Goal: Task Accomplishment & Management: Use online tool/utility

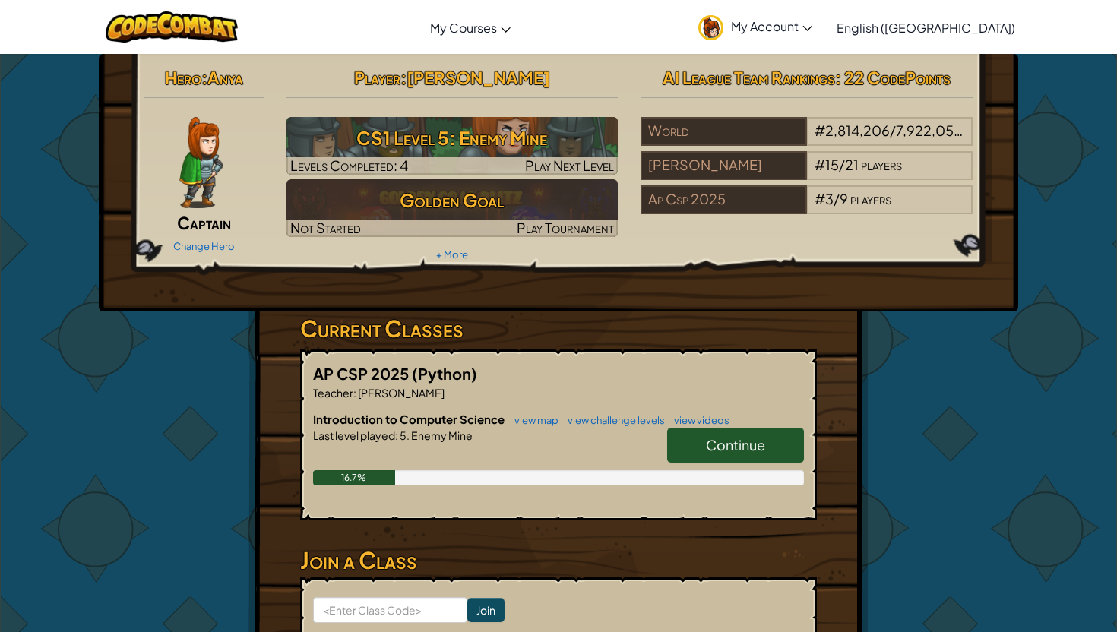
click at [812, 26] on span "My Account" at bounding box center [771, 26] width 81 height 16
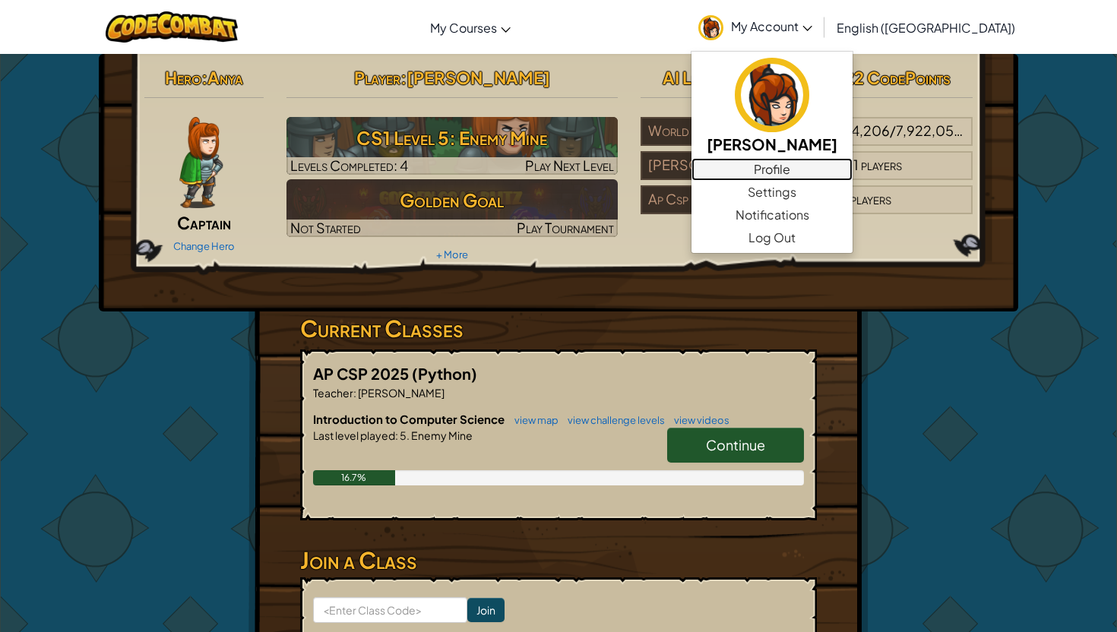
click at [852, 179] on link "Profile" at bounding box center [771, 169] width 161 height 23
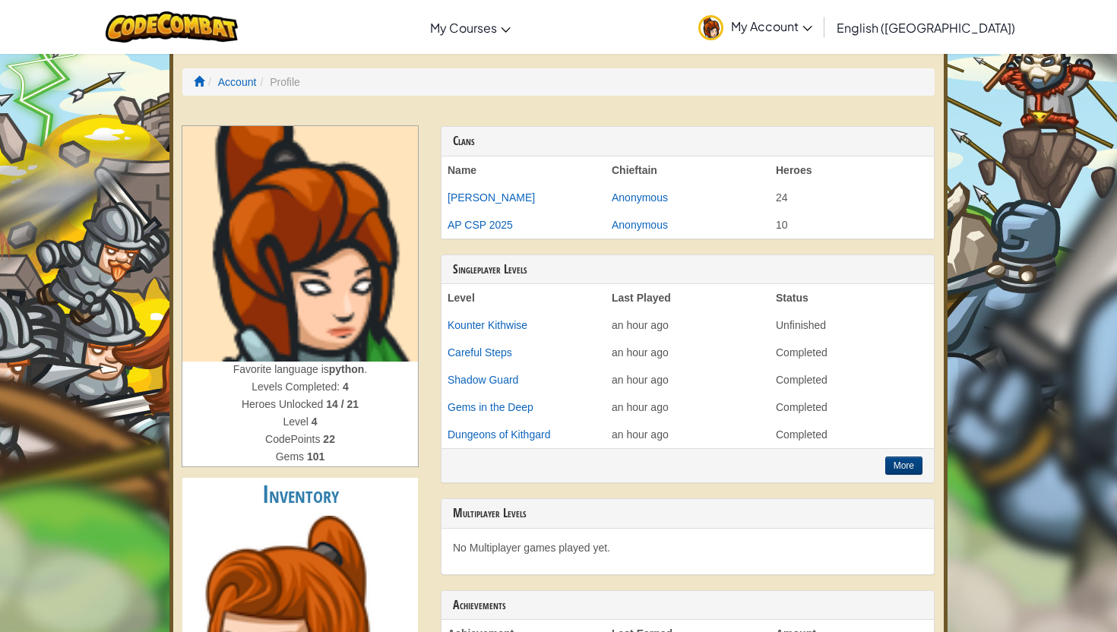
click at [362, 366] on strong "python" at bounding box center [347, 369] width 36 height 12
click at [351, 290] on img at bounding box center [299, 243] width 235 height 235
click at [237, 77] on link "Account" at bounding box center [237, 82] width 39 height 12
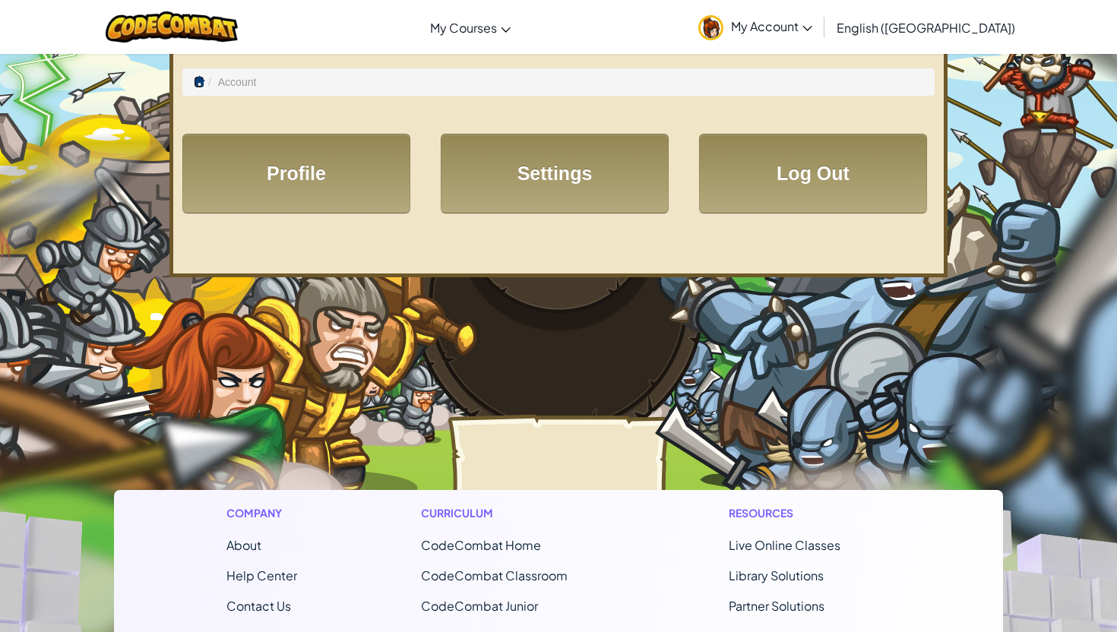
click at [197, 78] on span at bounding box center [199, 81] width 11 height 11
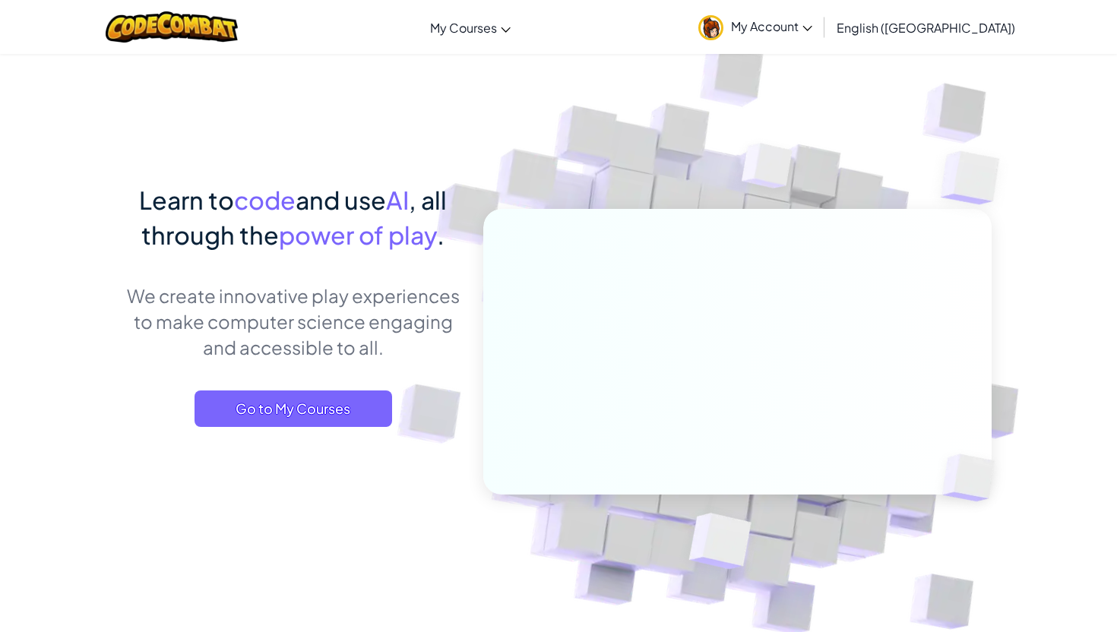
click at [820, 17] on link "My Account" at bounding box center [754, 27] width 129 height 48
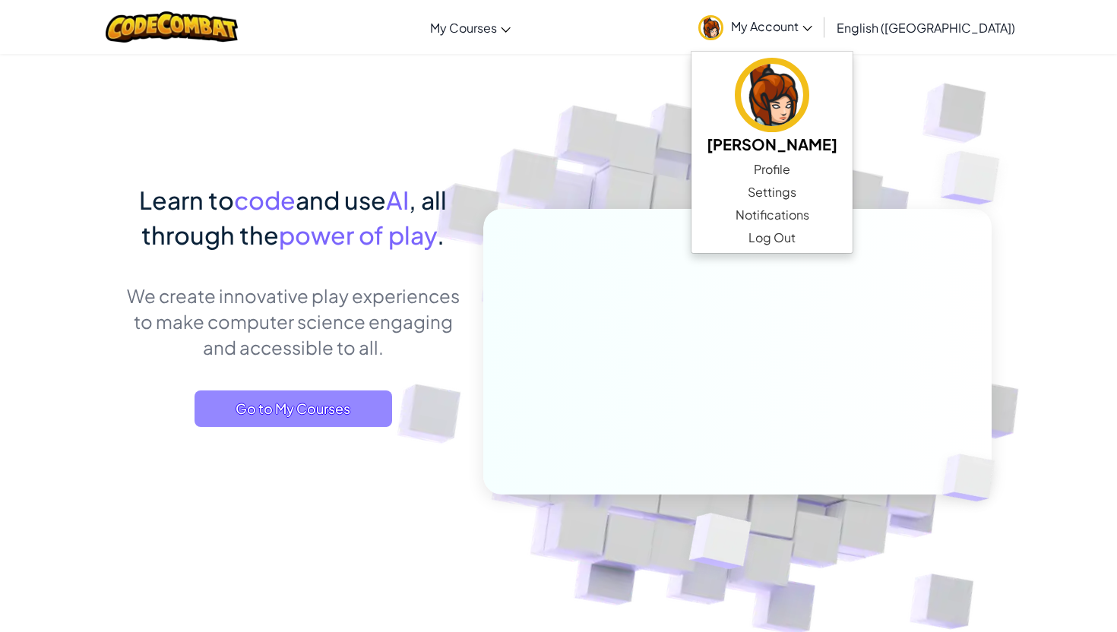
click at [352, 419] on span "Go to My Courses" at bounding box center [292, 408] width 197 height 36
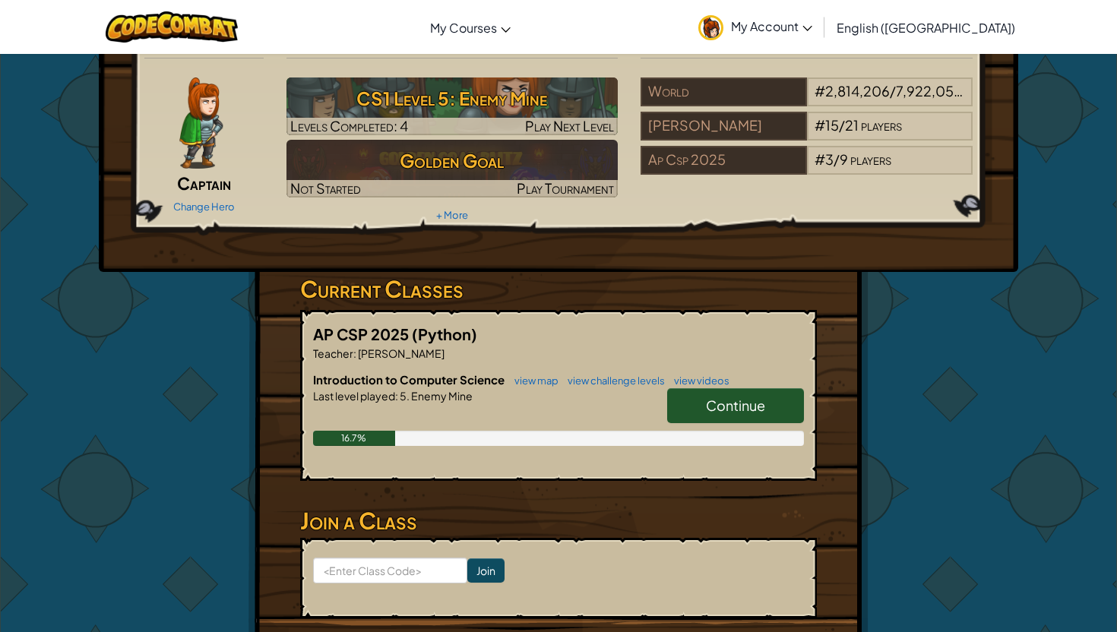
scroll to position [40, 0]
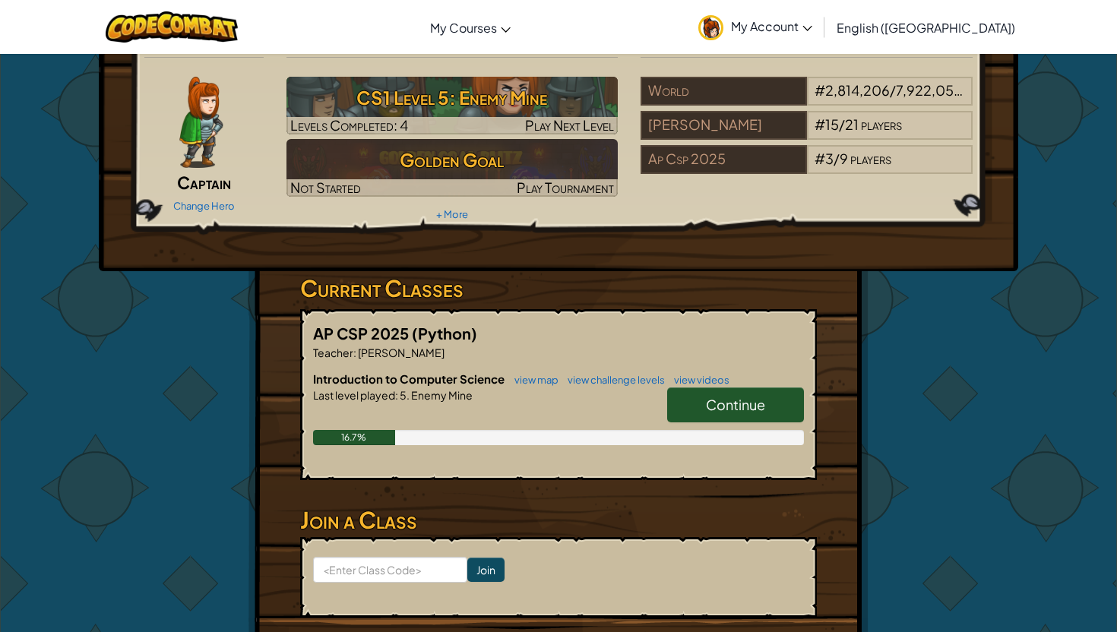
click at [742, 403] on span "Continue" at bounding box center [735, 404] width 59 height 17
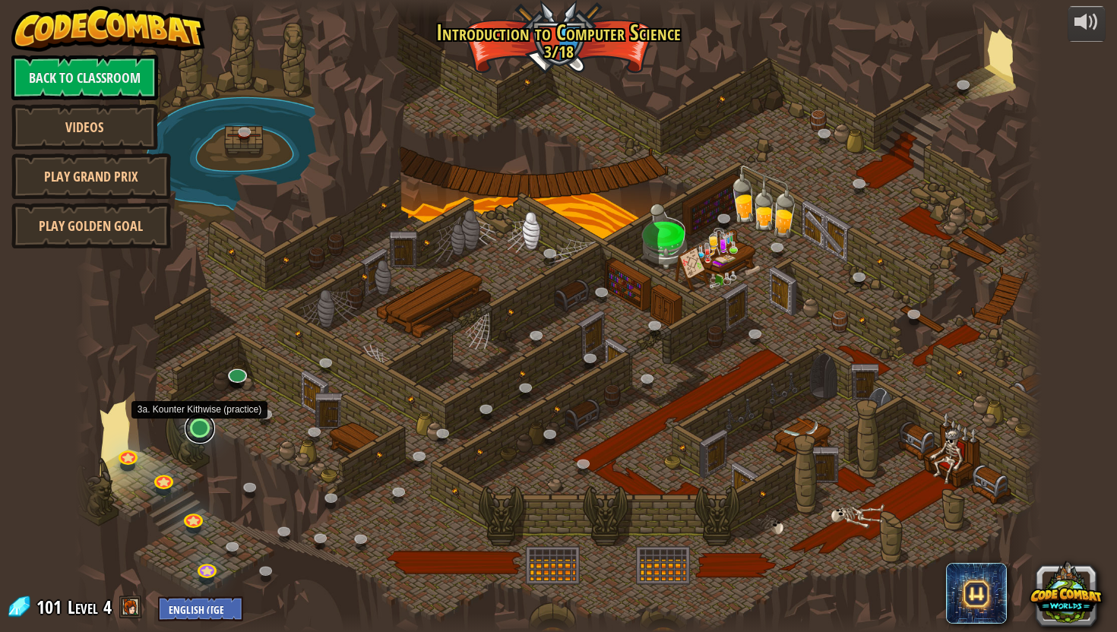
click at [200, 432] on link at bounding box center [200, 428] width 30 height 30
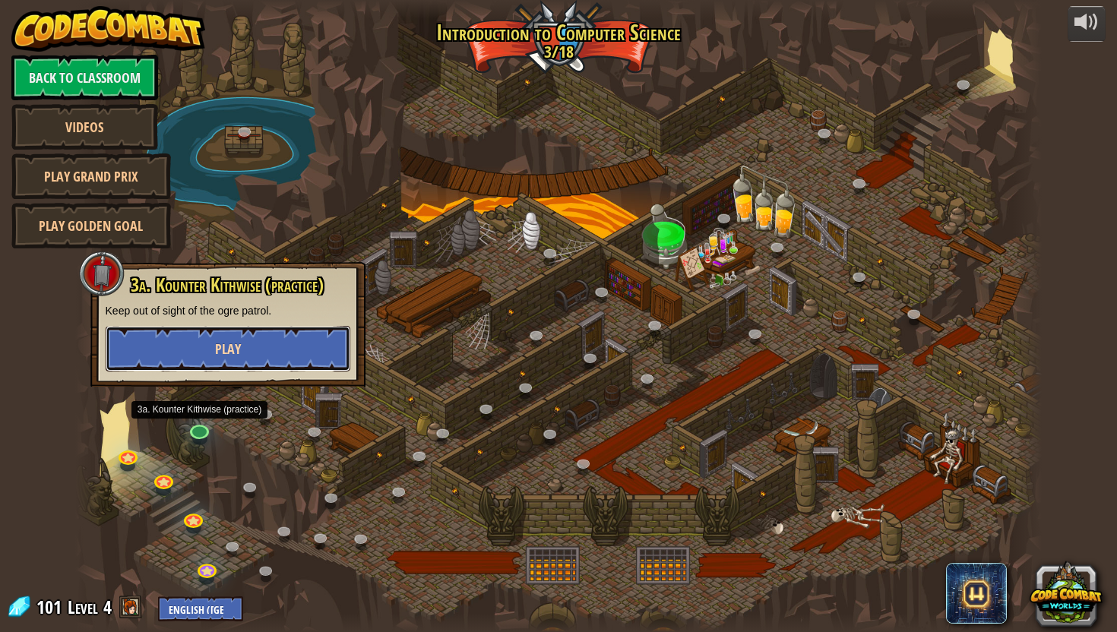
click at [247, 350] on button "Play" at bounding box center [228, 349] width 245 height 46
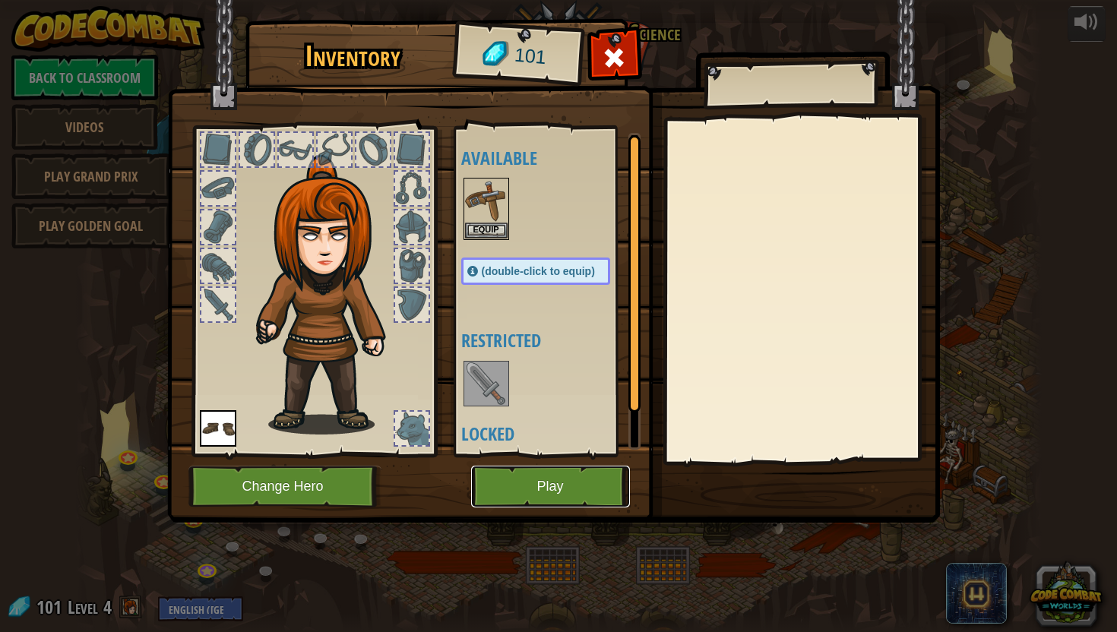
click at [565, 493] on button "Play" at bounding box center [550, 487] width 159 height 42
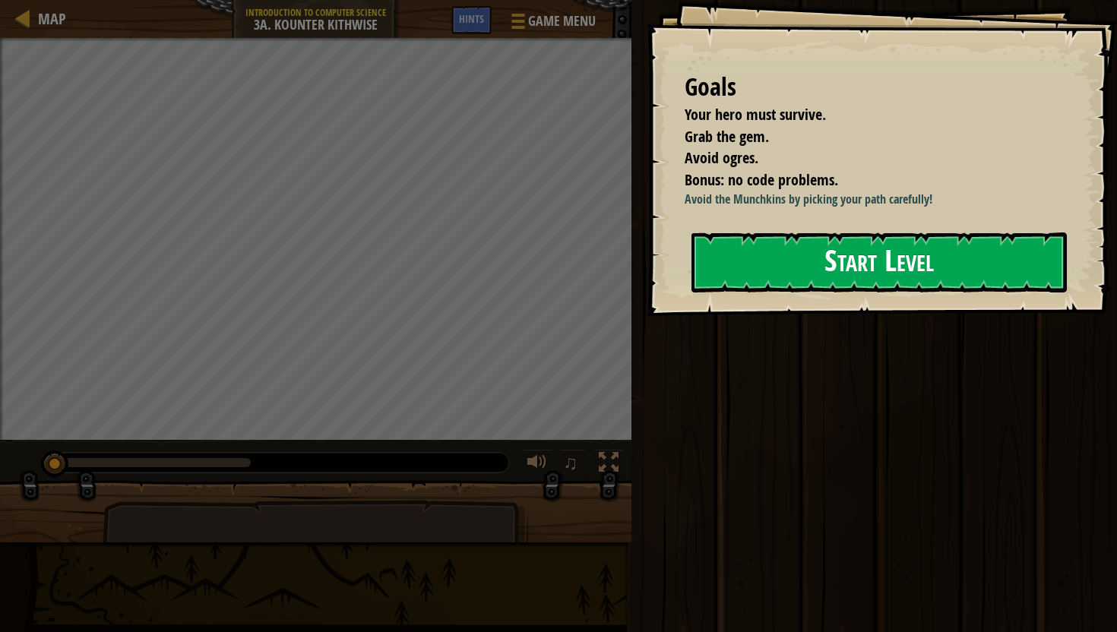
click at [841, 292] on button "Start Level" at bounding box center [878, 262] width 375 height 60
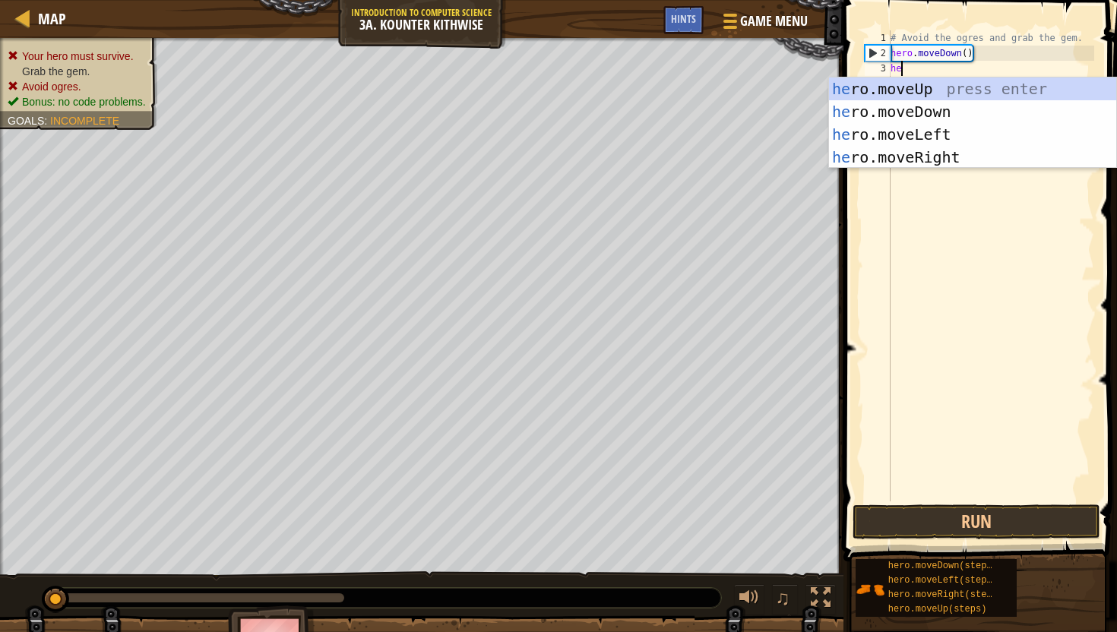
scroll to position [7, 0]
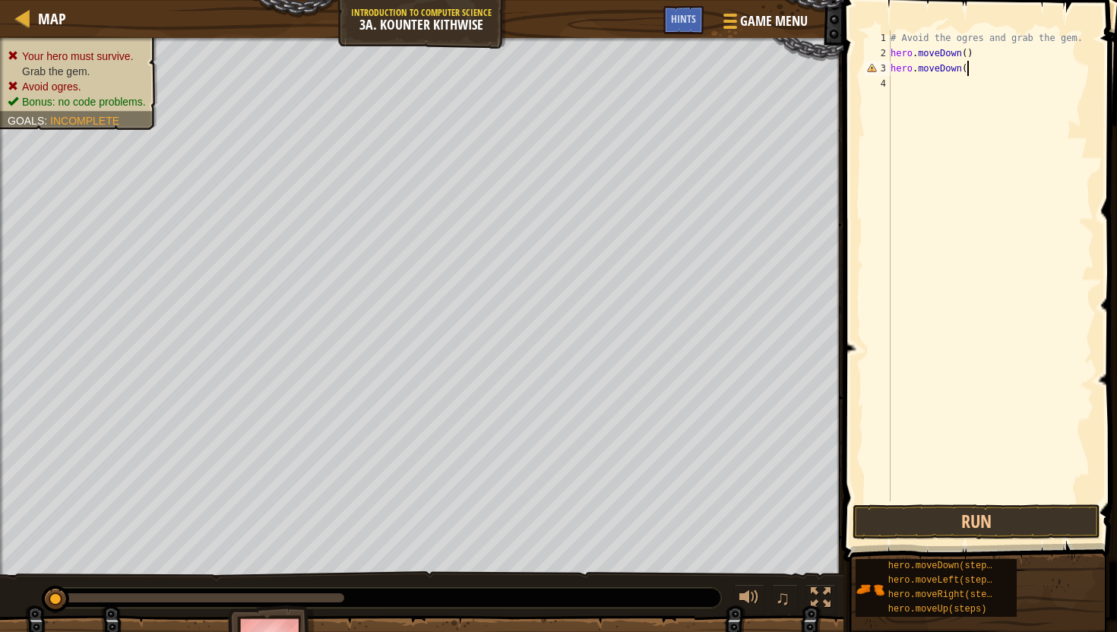
type textarea "hero.moveDown()"
type textarea "hero.moveRight()"
type textarea "hero.moveUp()"
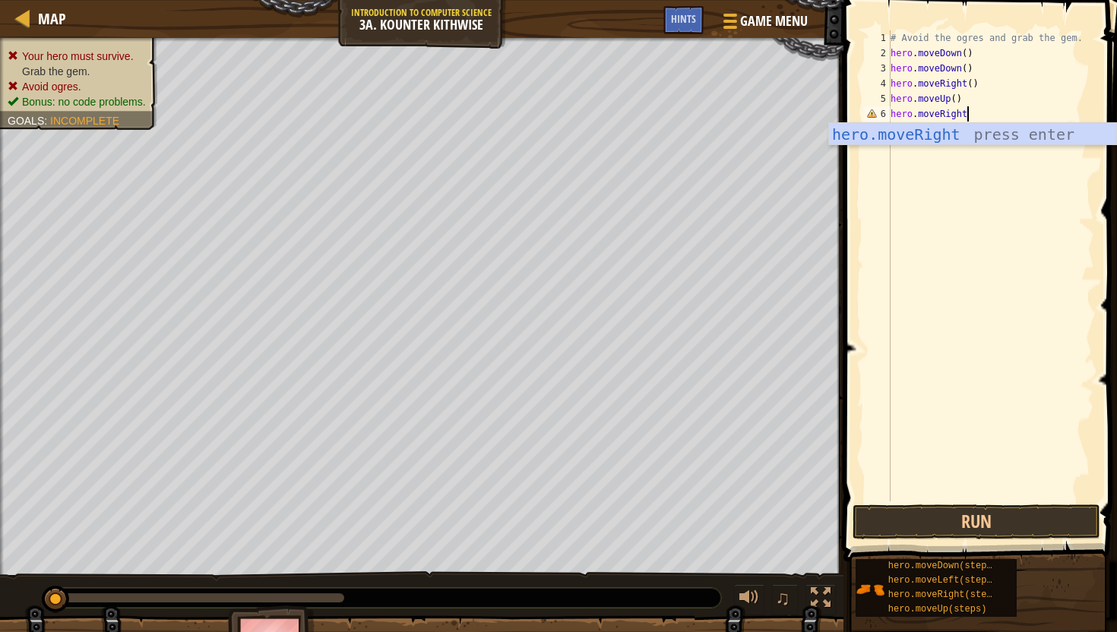
scroll to position [7, 5]
type textarea "hero.moveRight()"
click at [979, 227] on div "# Avoid the ogres and grab the gem. hero . moveDown ( ) hero . moveDown ( ) her…" at bounding box center [990, 280] width 207 height 501
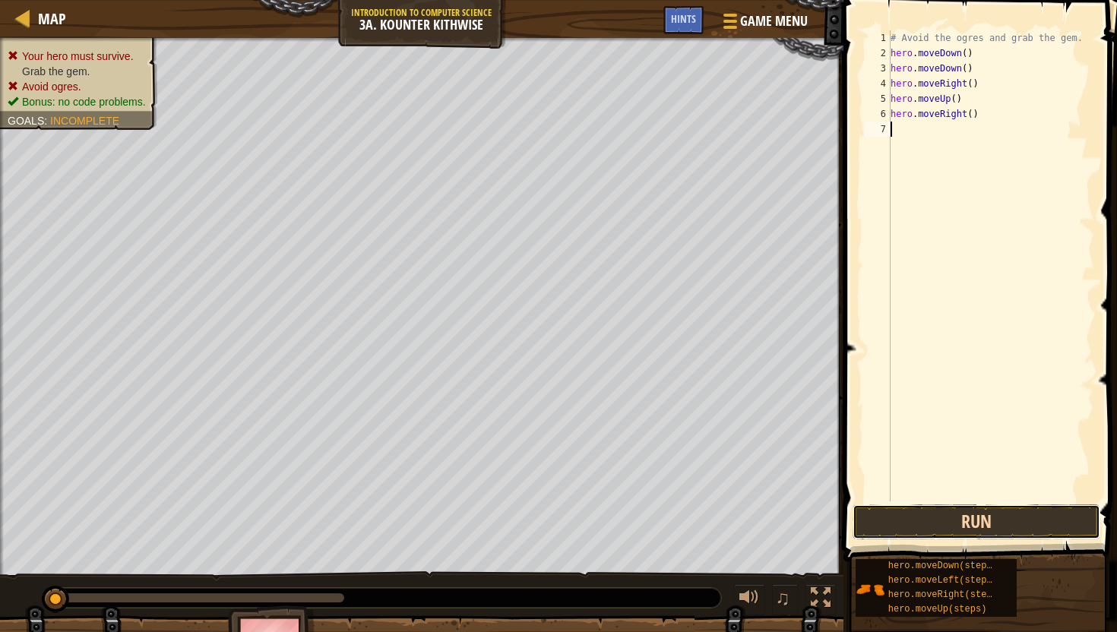
click at [956, 523] on button "Run" at bounding box center [976, 521] width 248 height 35
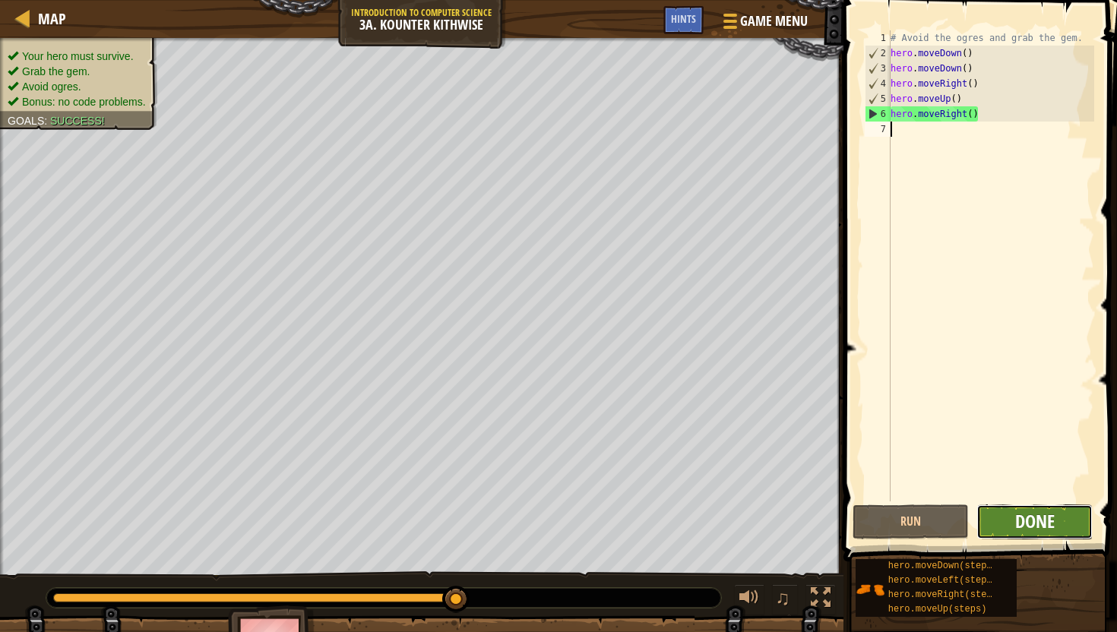
click at [1022, 520] on span "Done" at bounding box center [1034, 521] width 39 height 24
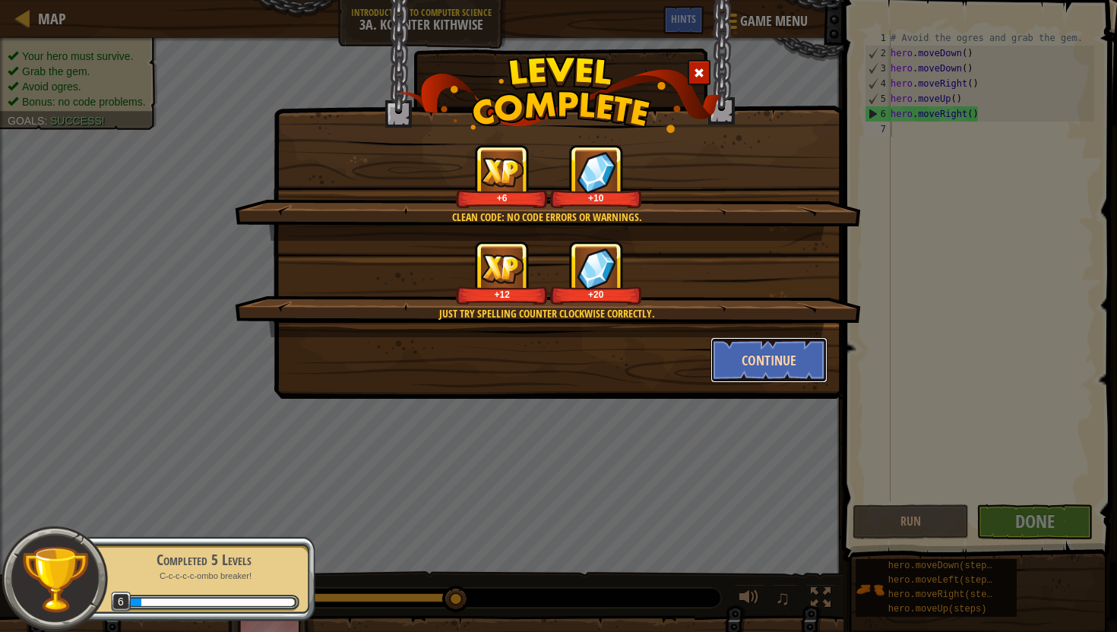
click at [781, 365] on button "Continue" at bounding box center [769, 360] width 118 height 46
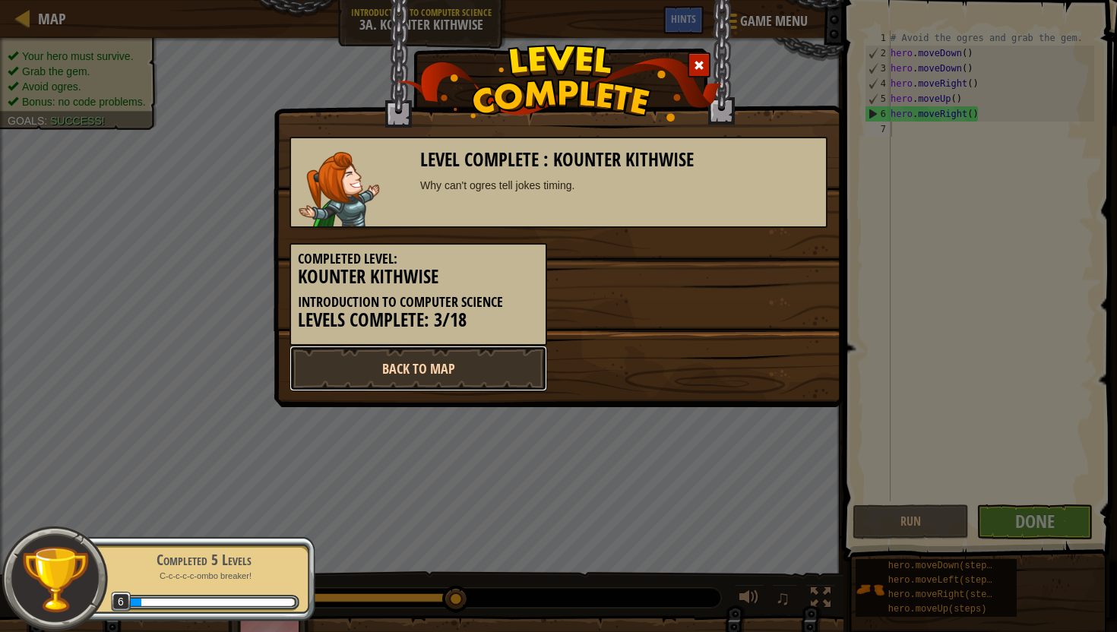
click at [497, 367] on link "Back to Map" at bounding box center [417, 369] width 257 height 46
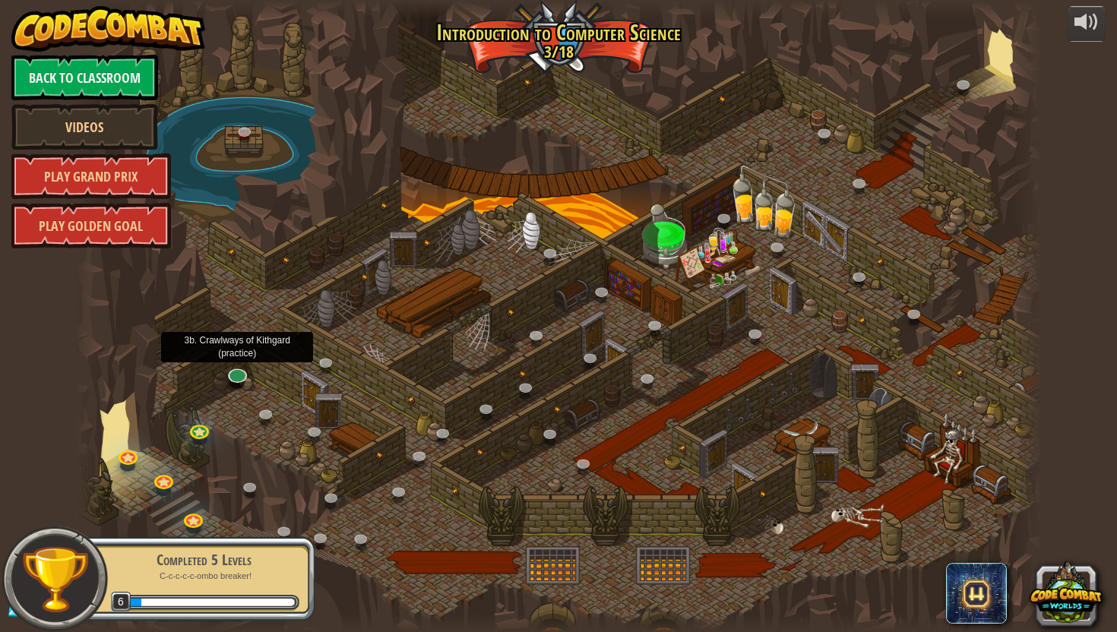
click at [232, 379] on link at bounding box center [237, 375] width 30 height 23
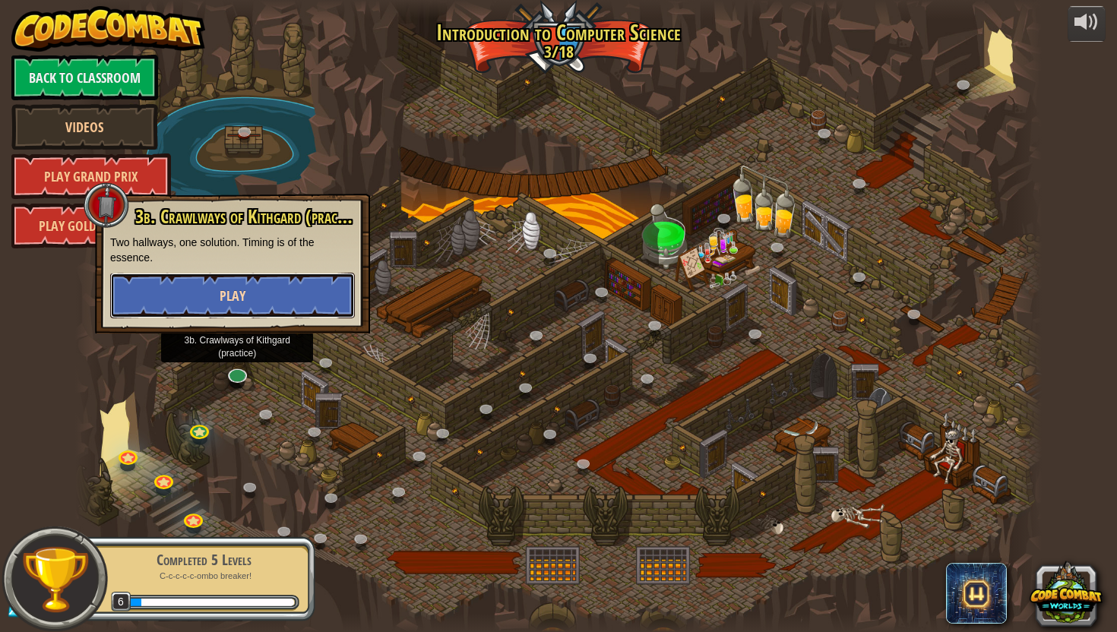
click at [276, 312] on button "Play" at bounding box center [232, 296] width 245 height 46
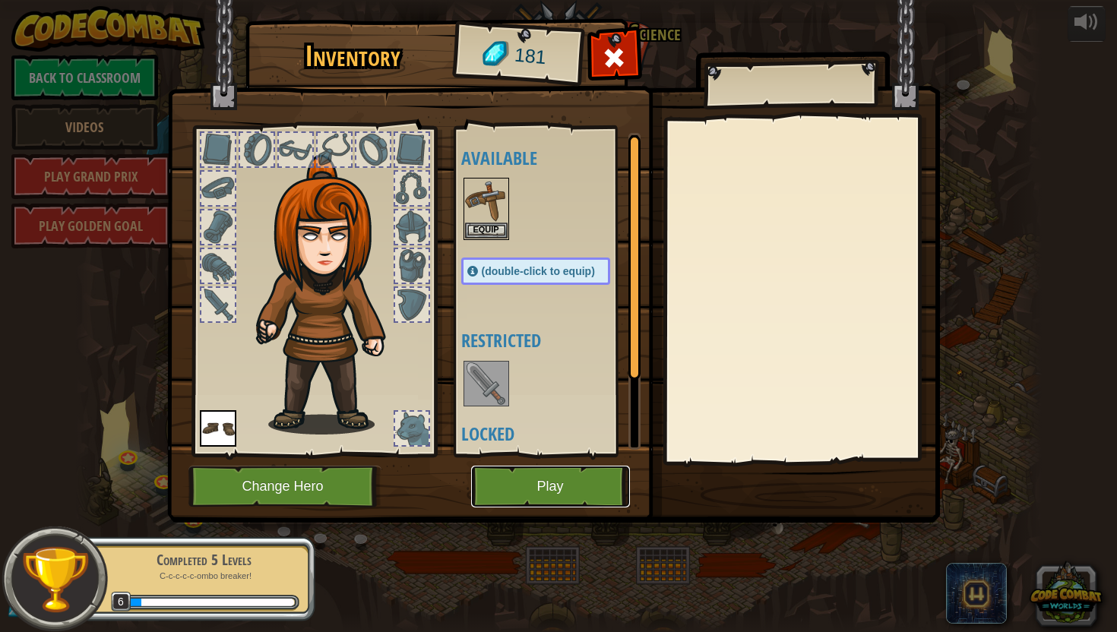
click at [586, 498] on button "Play" at bounding box center [550, 487] width 159 height 42
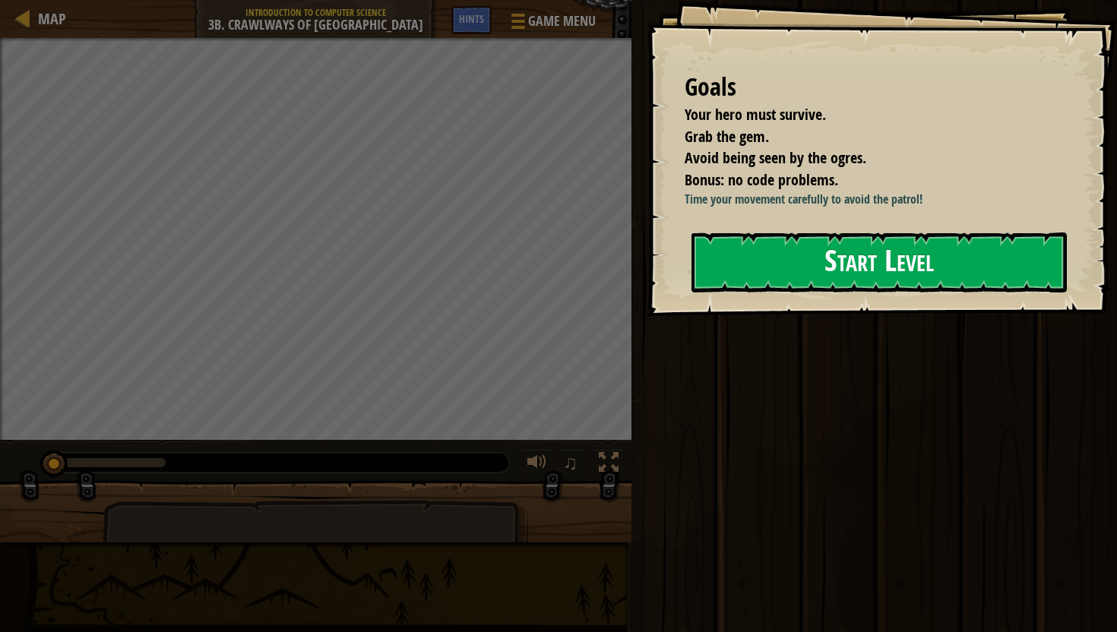
click at [869, 266] on button "Start Level" at bounding box center [878, 262] width 375 height 60
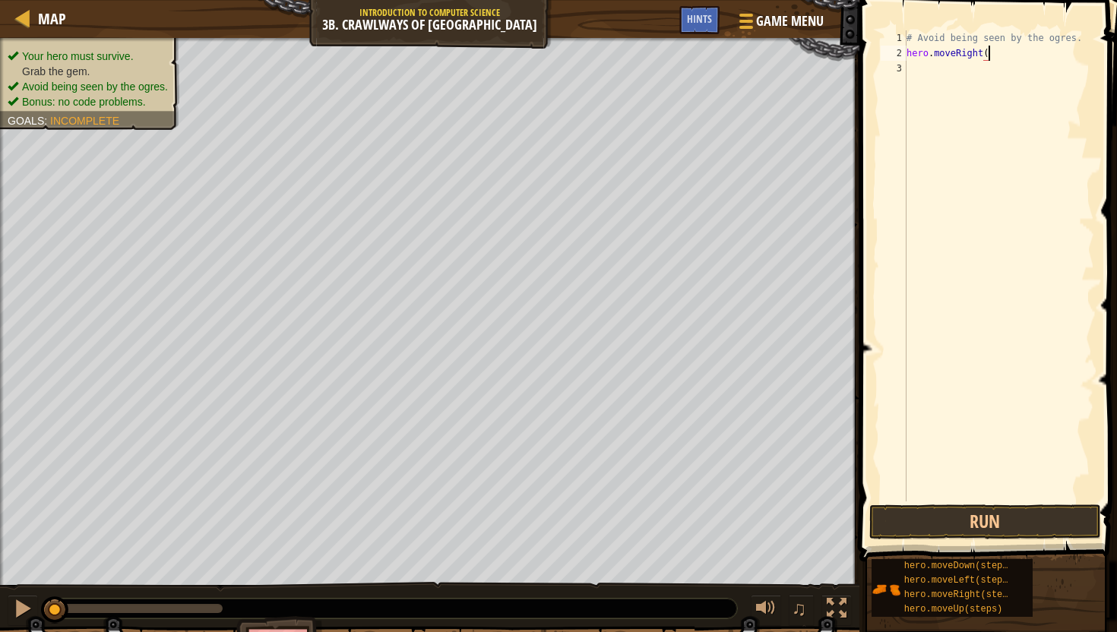
scroll to position [7, 6]
type textarea "hero.moveRight()"
click at [980, 526] on button "Run" at bounding box center [985, 521] width 232 height 35
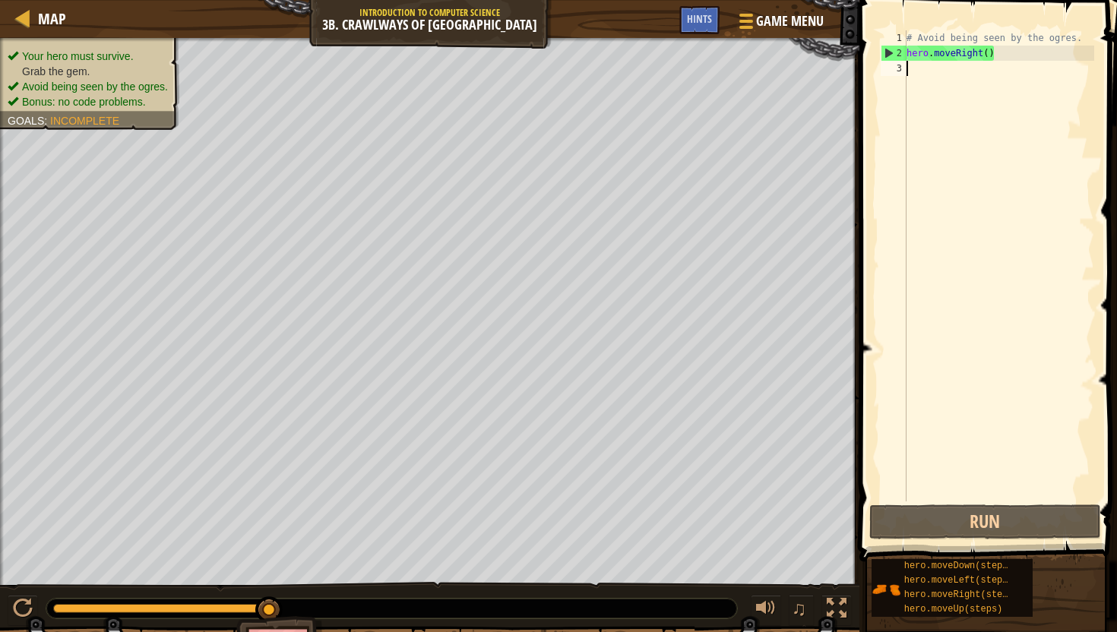
click at [939, 74] on div "# Avoid being seen by the ogres. hero . moveRight ( )" at bounding box center [998, 280] width 191 height 501
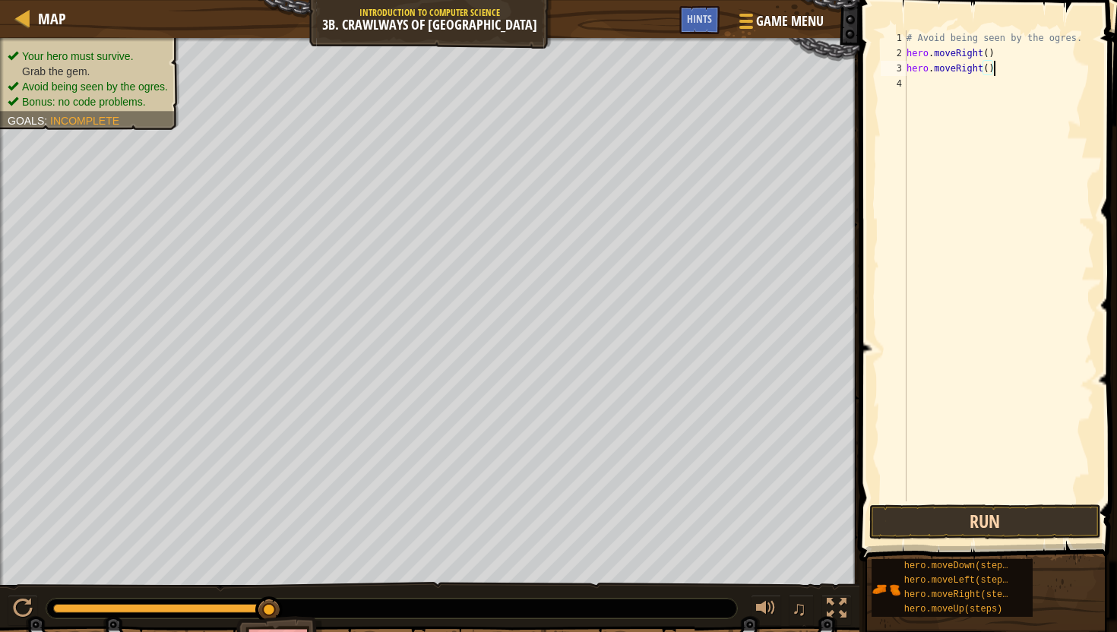
type textarea "hero.moveRight()"
click at [973, 511] on button "Run" at bounding box center [985, 521] width 232 height 35
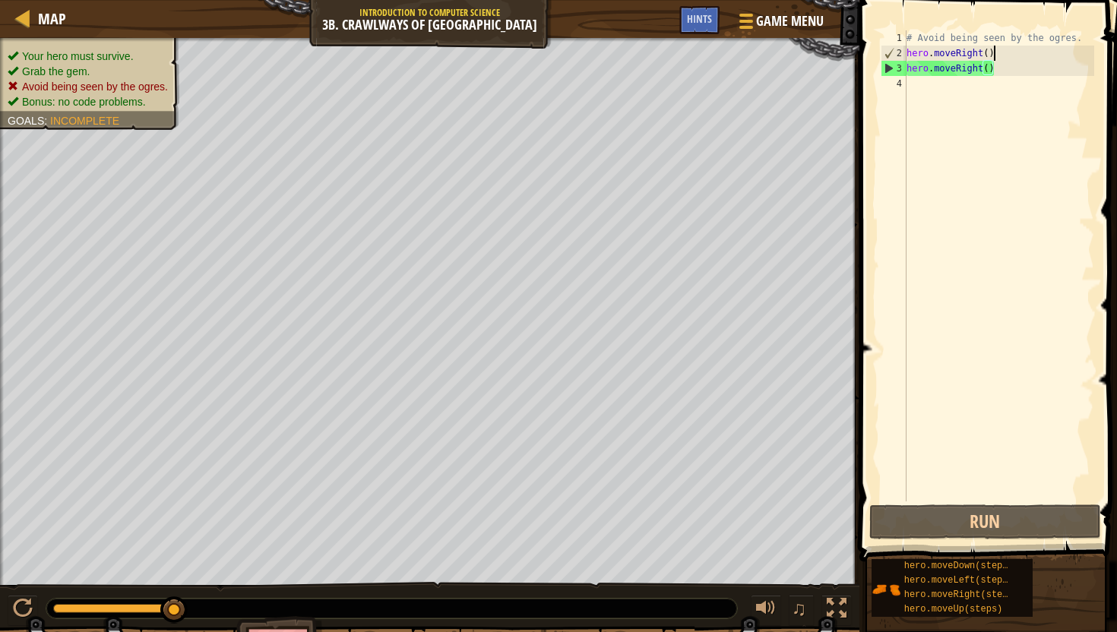
click at [1016, 55] on div "# Avoid being seen by the ogres. hero . moveRight ( ) hero . moveRight ( )" at bounding box center [998, 280] width 191 height 501
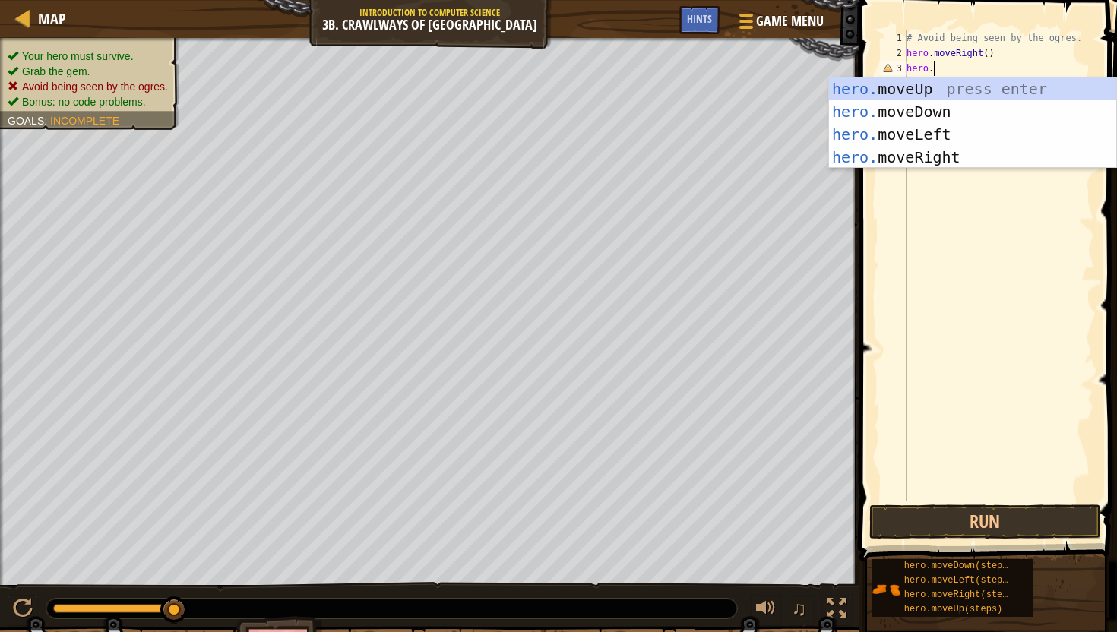
scroll to position [7, 1]
type textarea "h"
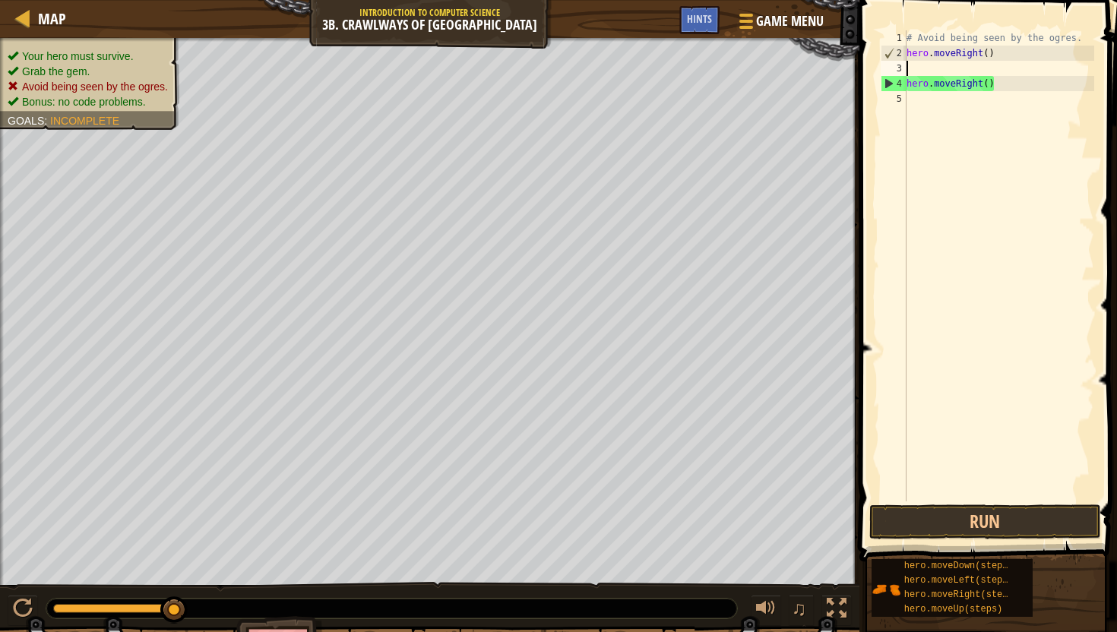
type textarea "hero.moveRight()"
click at [963, 87] on div "# Avoid being seen by the ogres. hero . moveRight ( ) hero . moveRight ( )" at bounding box center [998, 280] width 191 height 501
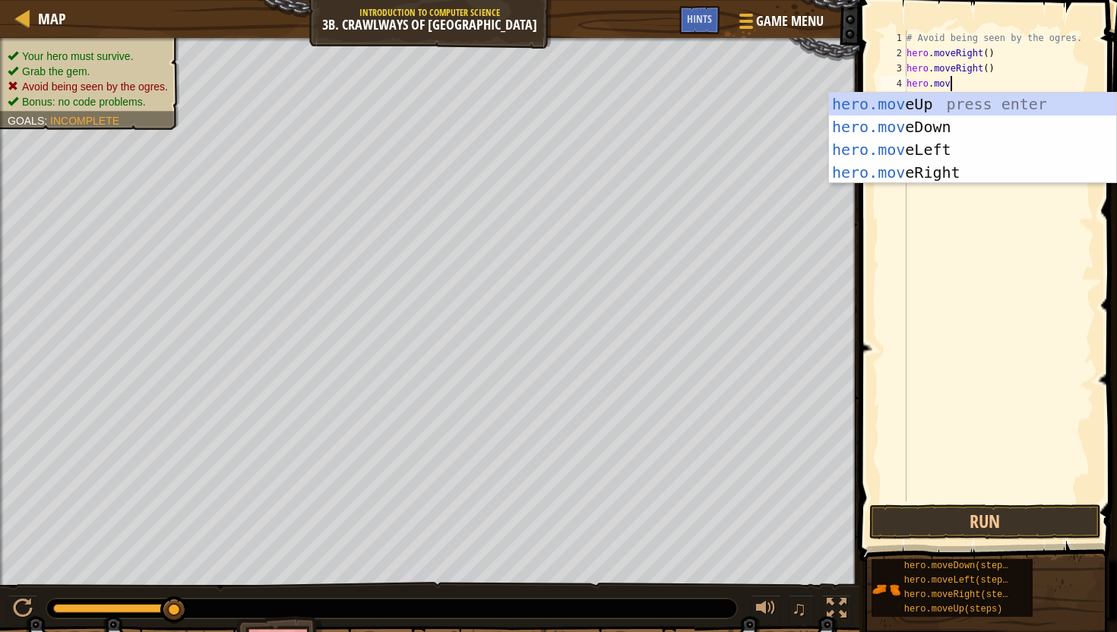
scroll to position [7, 3]
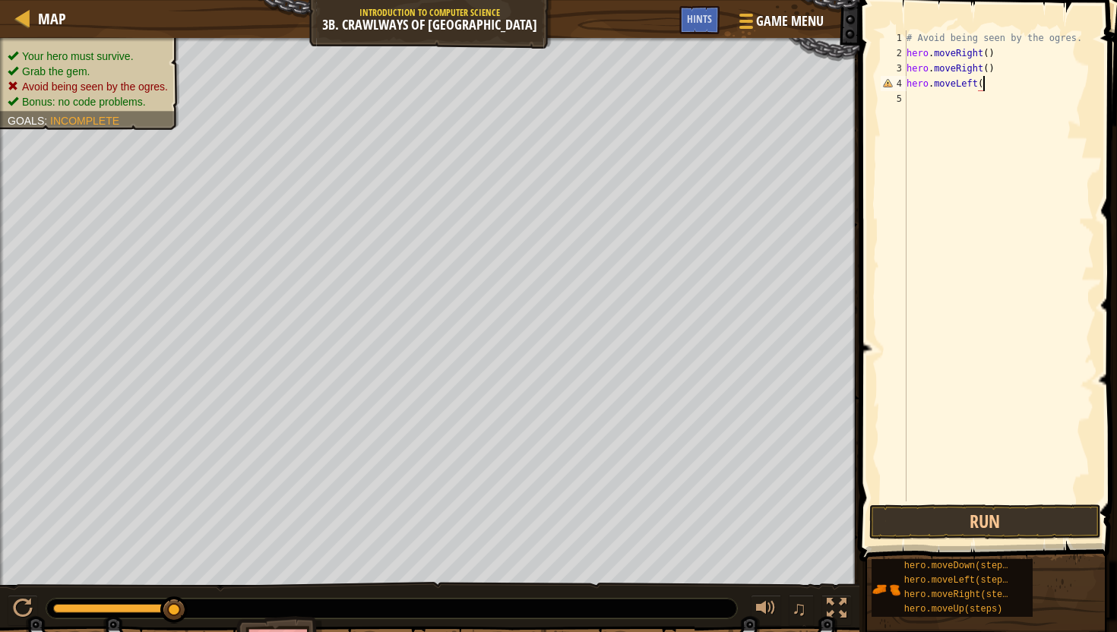
type textarea "hero.moveLeft()"
click at [995, 525] on button "Run" at bounding box center [985, 521] width 232 height 35
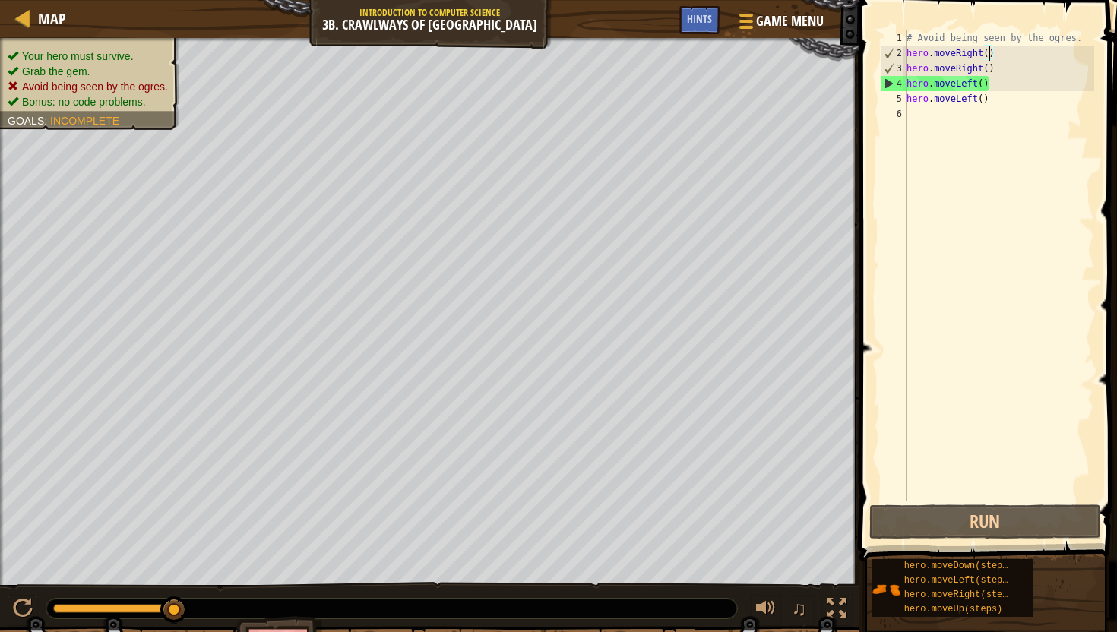
click at [988, 51] on div "# Avoid being seen by the ogres. hero . moveRight ( ) hero . moveRight ( ) hero…" at bounding box center [998, 280] width 191 height 501
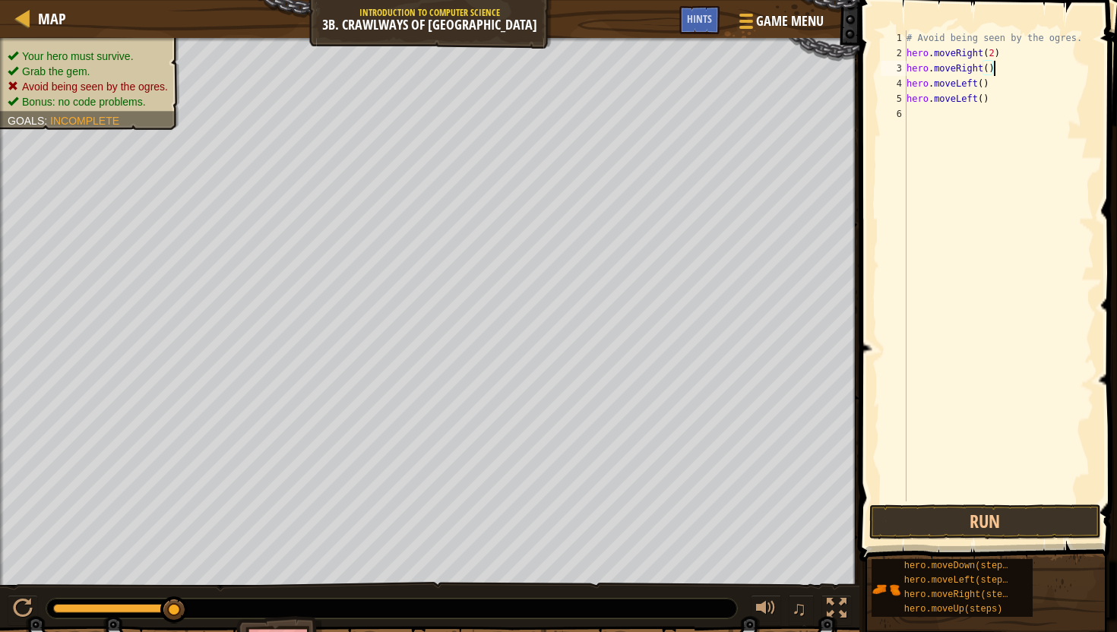
click at [1000, 66] on div "# Avoid being seen by the ogres. hero . moveRight ( 2 ) hero . moveRight ( ) he…" at bounding box center [998, 280] width 191 height 501
type textarea "h"
click at [998, 72] on div "# Avoid being seen by the ogres. hero . moveRight ( 2 ) hero . moveLeft ( ) her…" at bounding box center [998, 280] width 191 height 501
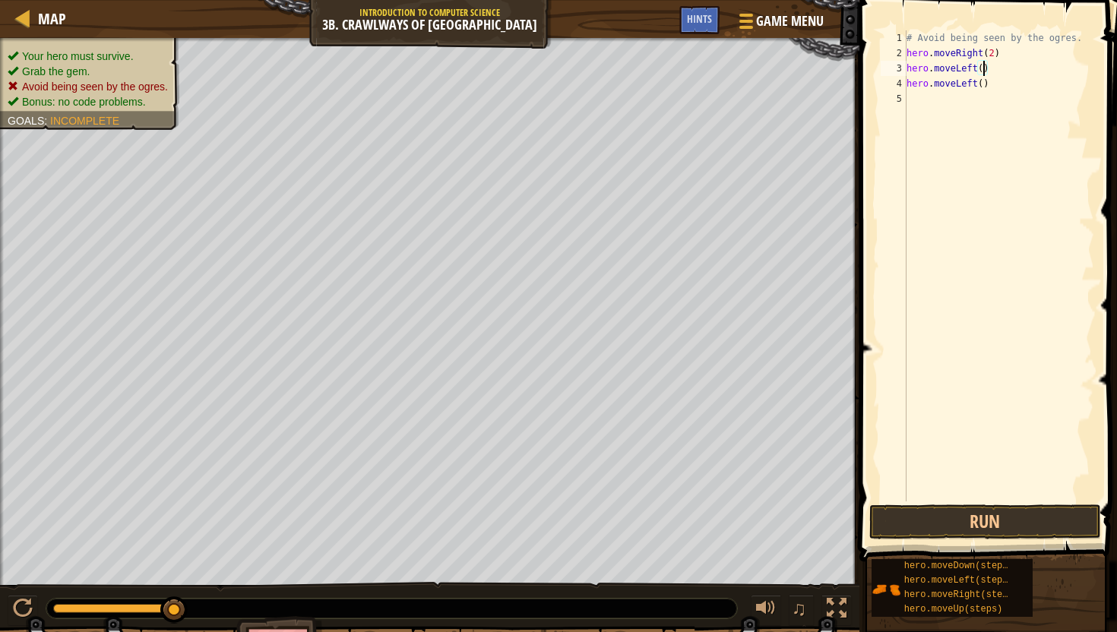
click at [984, 70] on div "# Avoid being seen by the ogres. hero . moveRight ( 2 ) hero . moveLeft ( ) her…" at bounding box center [998, 280] width 191 height 501
drag, startPoint x: 997, startPoint y: 87, endPoint x: 980, endPoint y: 86, distance: 16.8
click at [980, 86] on div "# Avoid being seen by the ogres. hero . moveRight ( 2 ) hero . moveLeft ( 2 ) h…" at bounding box center [998, 280] width 191 height 501
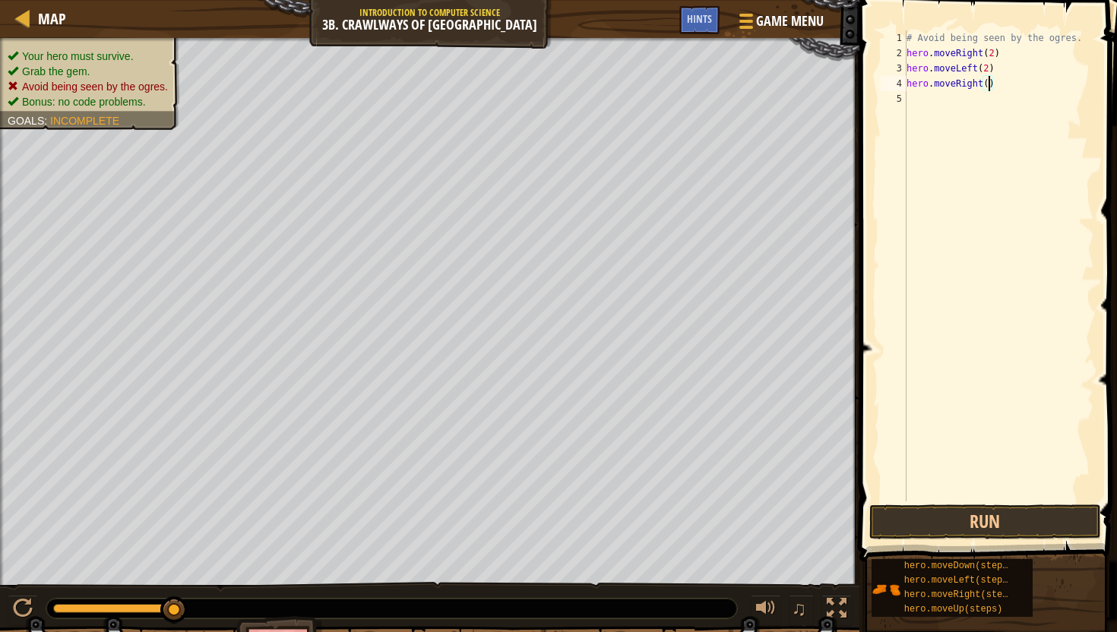
click at [988, 82] on div "# Avoid being seen by the ogres. hero . moveRight ( 2 ) hero . moveLeft ( 2 ) h…" at bounding box center [998, 280] width 191 height 501
click at [968, 520] on button "Run" at bounding box center [985, 521] width 232 height 35
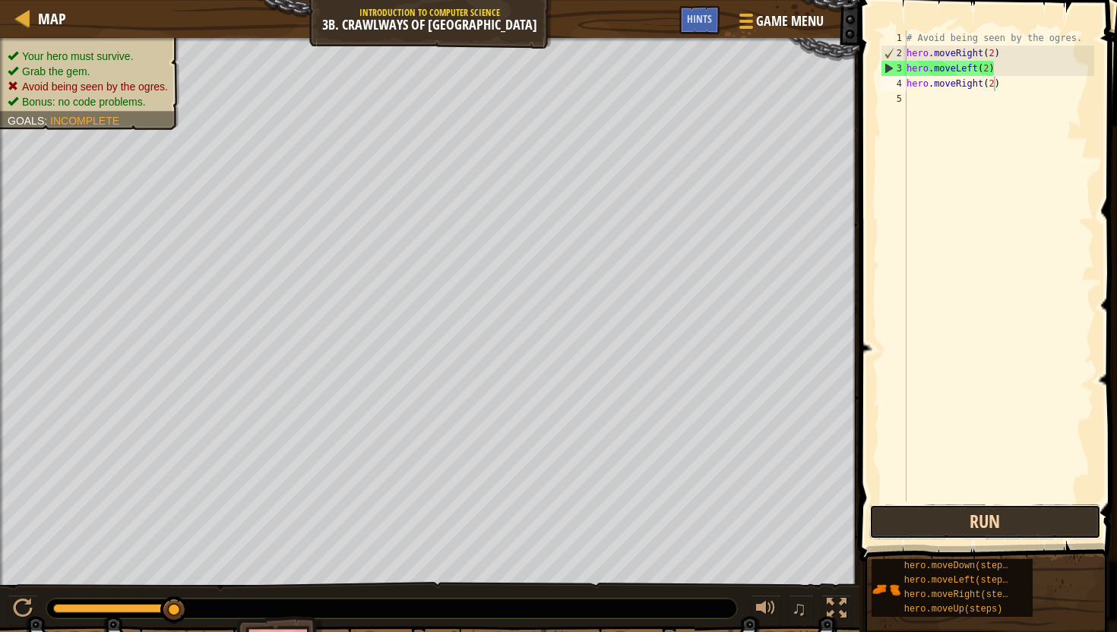
click at [988, 512] on button "Run" at bounding box center [985, 521] width 232 height 35
click at [1008, 70] on div "# Avoid being seen by the ogres. hero . moveRight ( 2 ) hero . moveLeft ( 2 ) h…" at bounding box center [998, 280] width 191 height 501
type textarea "hero.moveLeft(2)"
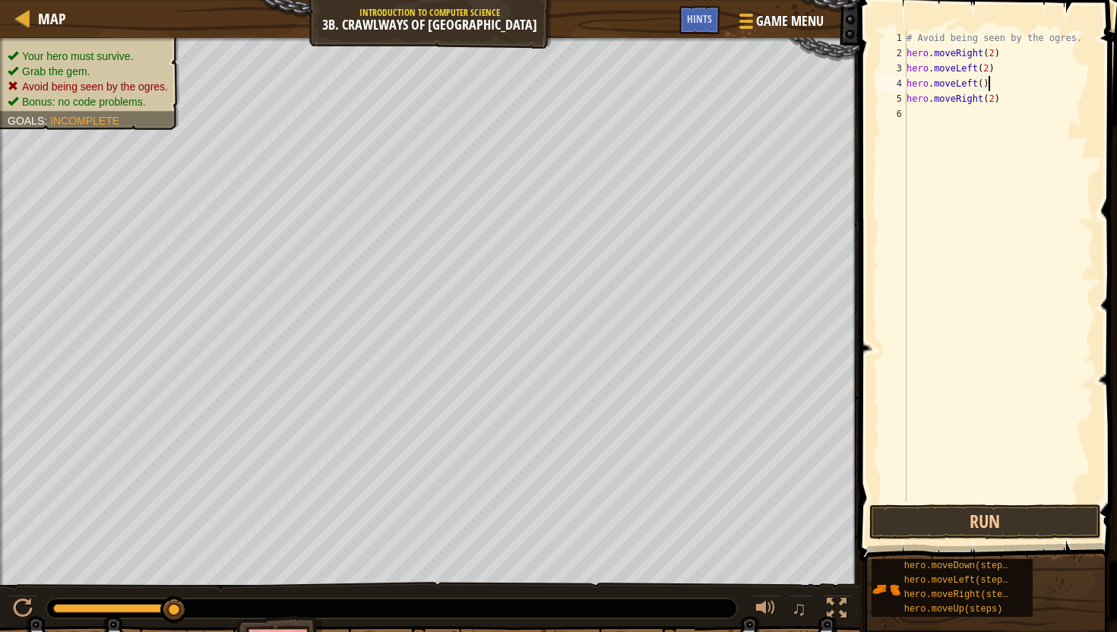
scroll to position [7, 6]
type textarea "hero.moveLeft()"
click at [962, 529] on button "Run" at bounding box center [985, 521] width 232 height 35
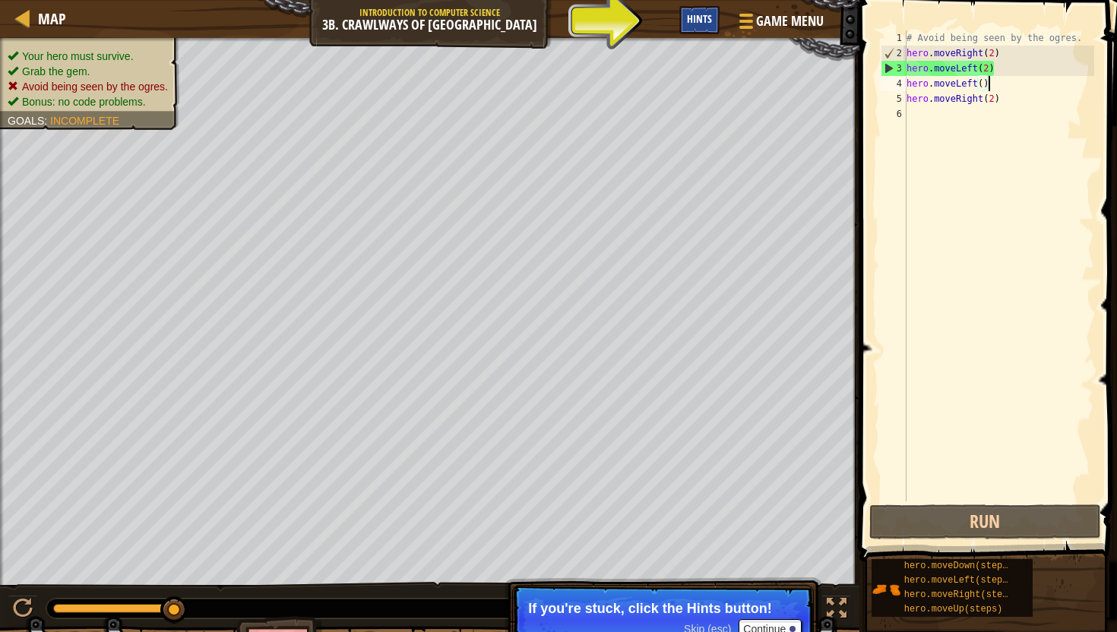
click at [700, 16] on span "Hints" at bounding box center [699, 18] width 25 height 14
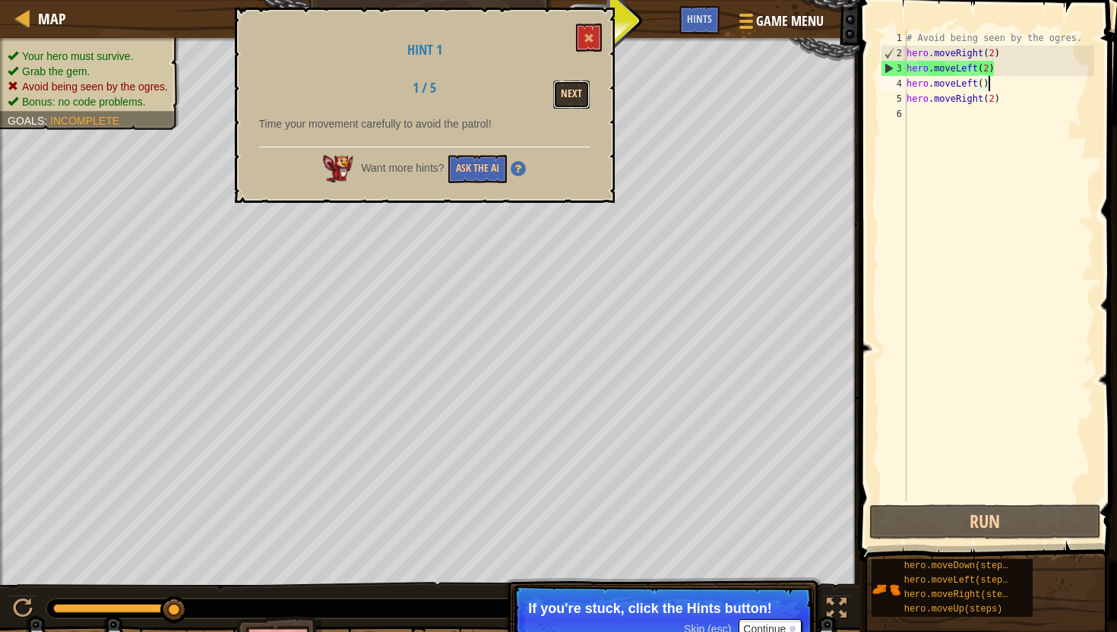
click at [573, 93] on button "Next" at bounding box center [571, 95] width 36 height 28
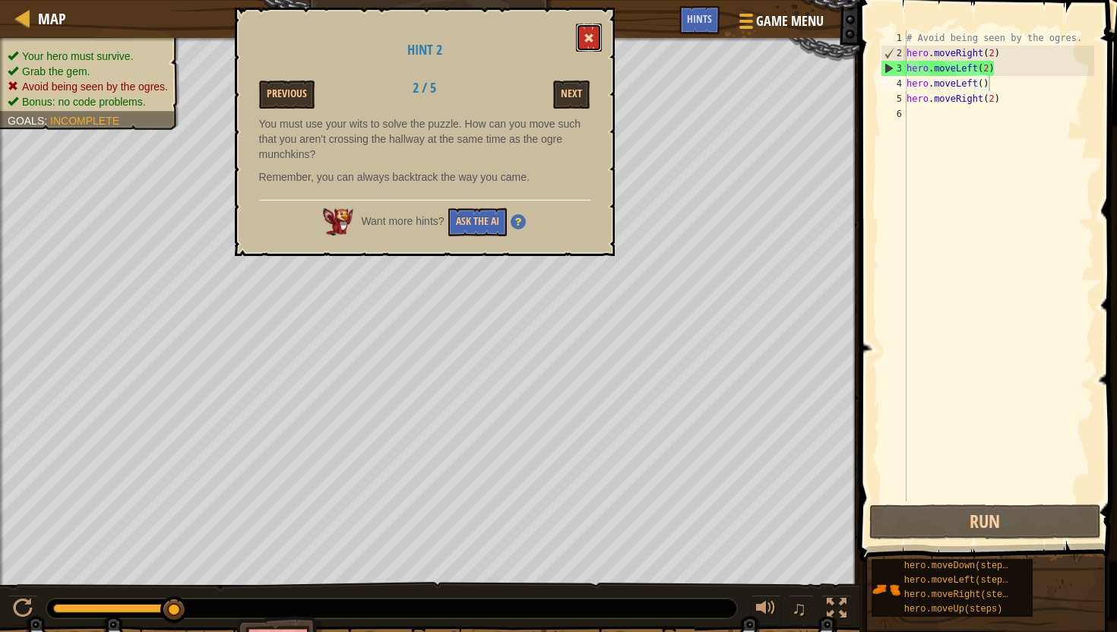
click at [583, 25] on button at bounding box center [589, 38] width 26 height 28
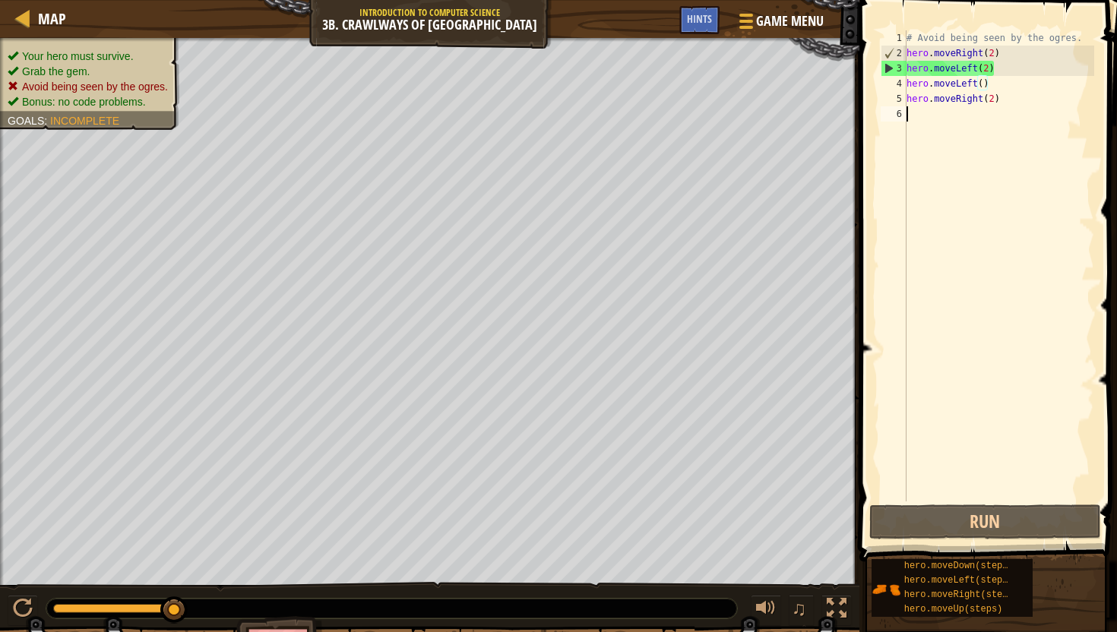
scroll to position [7, 0]
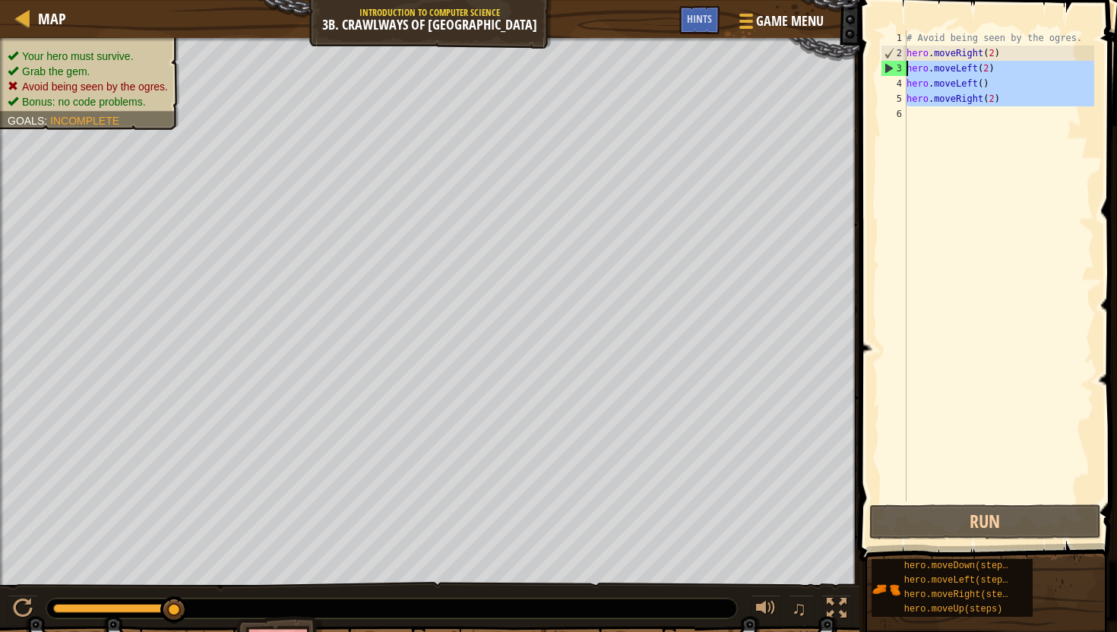
drag, startPoint x: 1015, startPoint y: 108, endPoint x: 899, endPoint y: 69, distance: 121.8
click at [899, 68] on div "1 2 3 4 5 6 # Avoid being seen by the ogres. hero . moveRight ( 2 ) hero . move…" at bounding box center [985, 265] width 216 height 471
type textarea "hero.moveLeft(2) hero.moveLeft()"
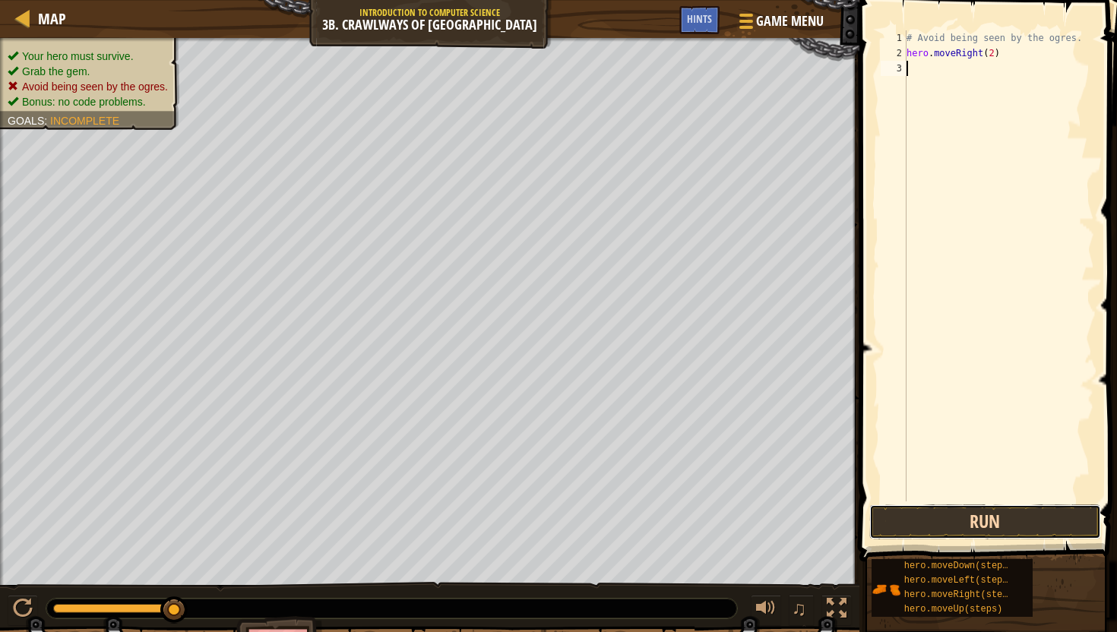
click at [970, 507] on button "Run" at bounding box center [985, 521] width 232 height 35
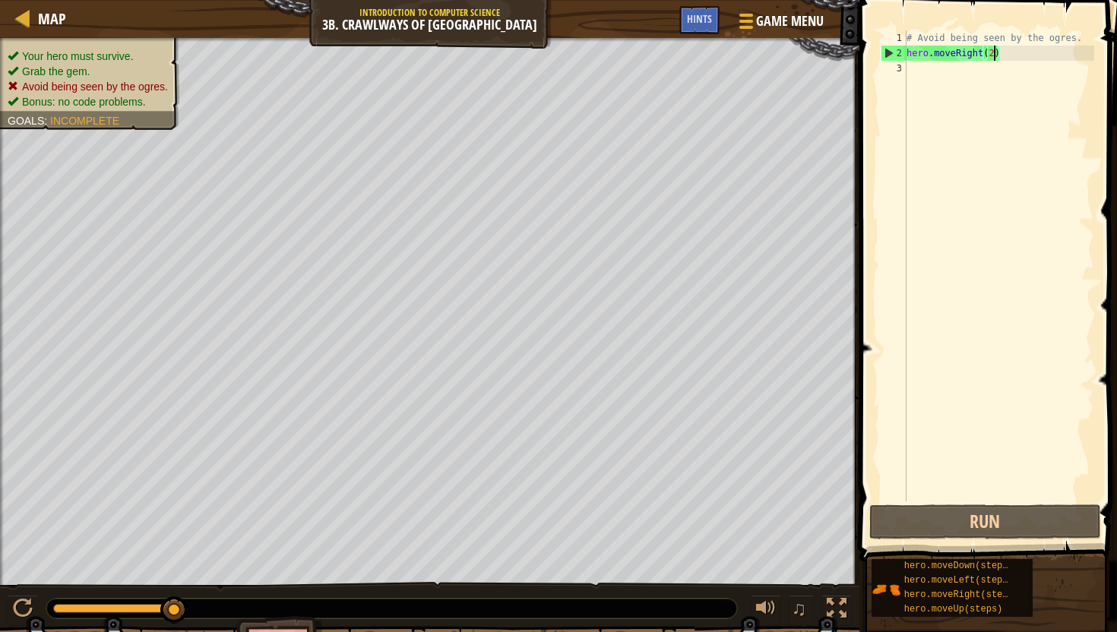
click at [994, 50] on div "# Avoid being seen by the ogres. hero . moveRight ( 2 )" at bounding box center [998, 280] width 191 height 501
type textarea "hero.moveRight()"
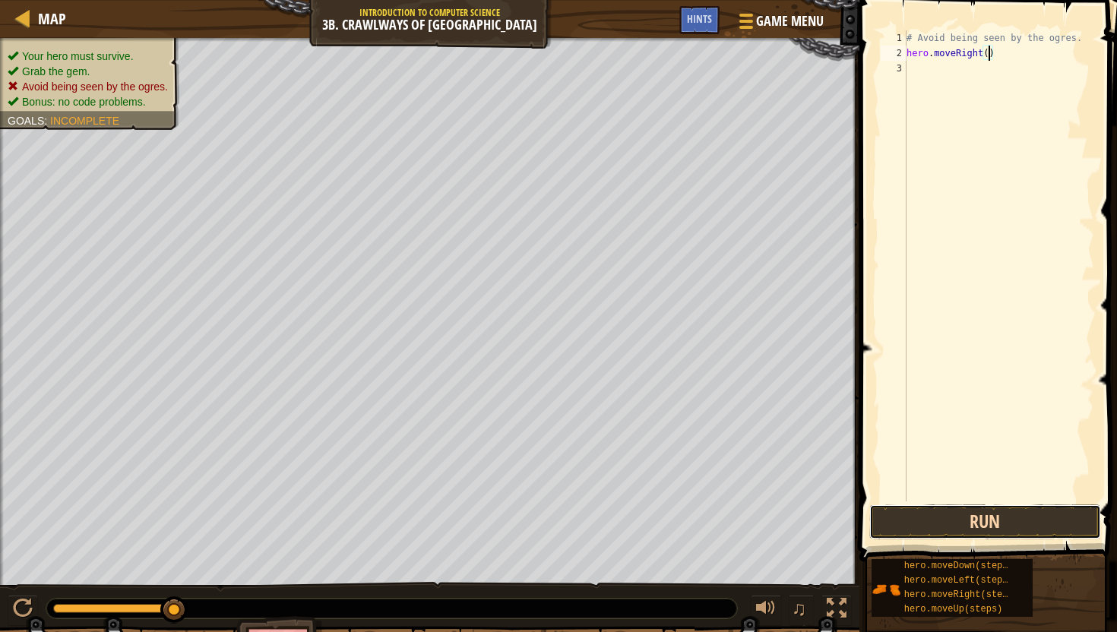
click at [978, 532] on button "Run" at bounding box center [985, 521] width 232 height 35
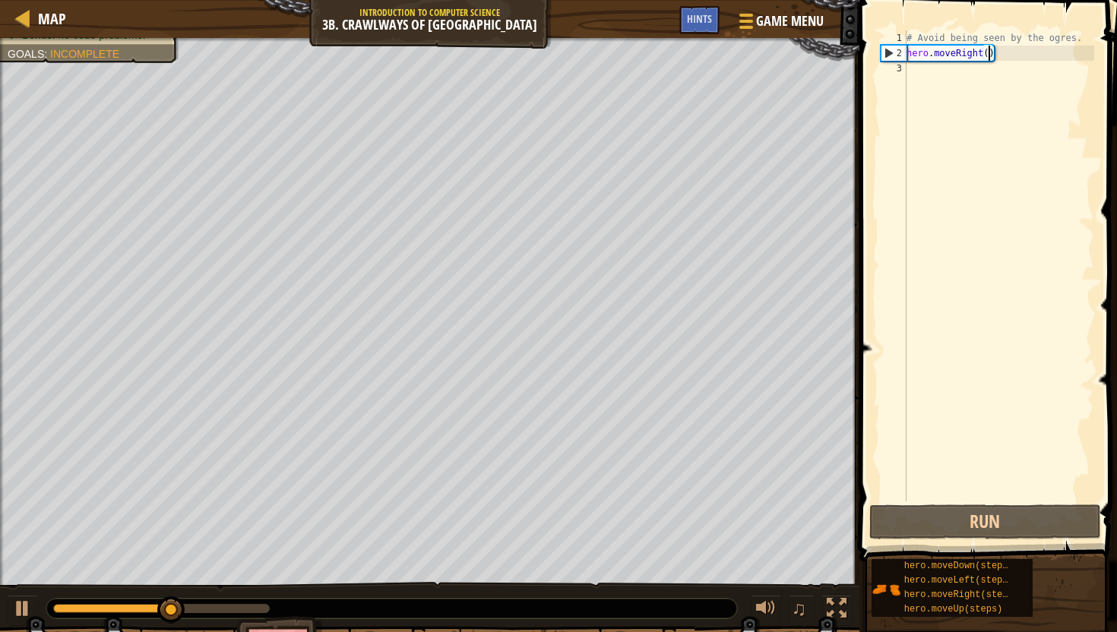
click at [978, 81] on div "# Avoid being seen by the ogres. hero . moveRight ( )" at bounding box center [998, 280] width 191 height 501
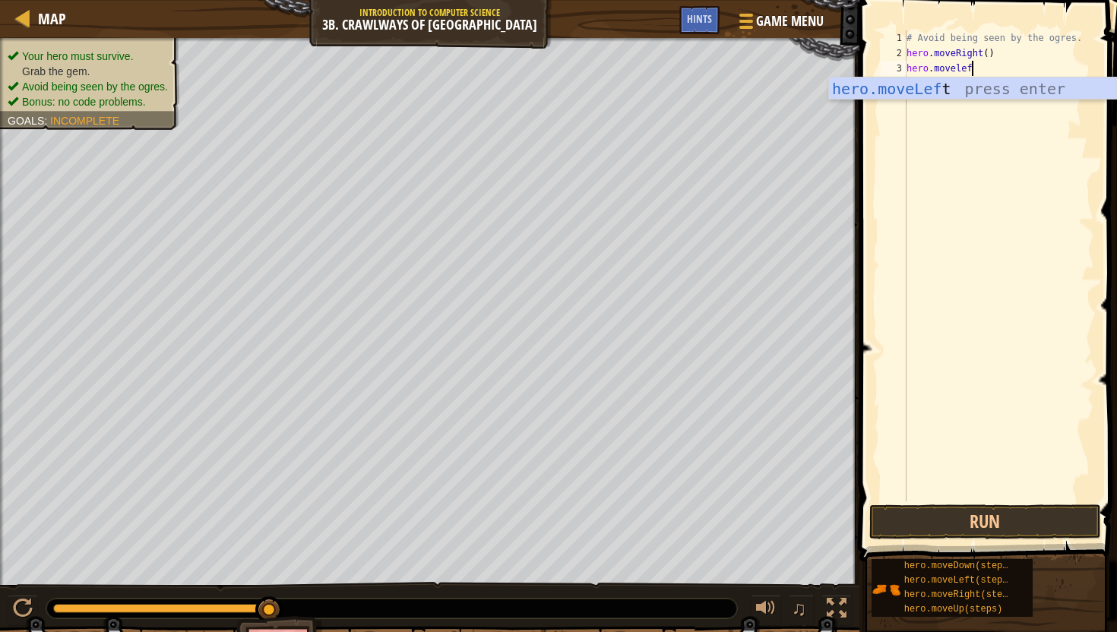
type textarea "hero.moveleft"
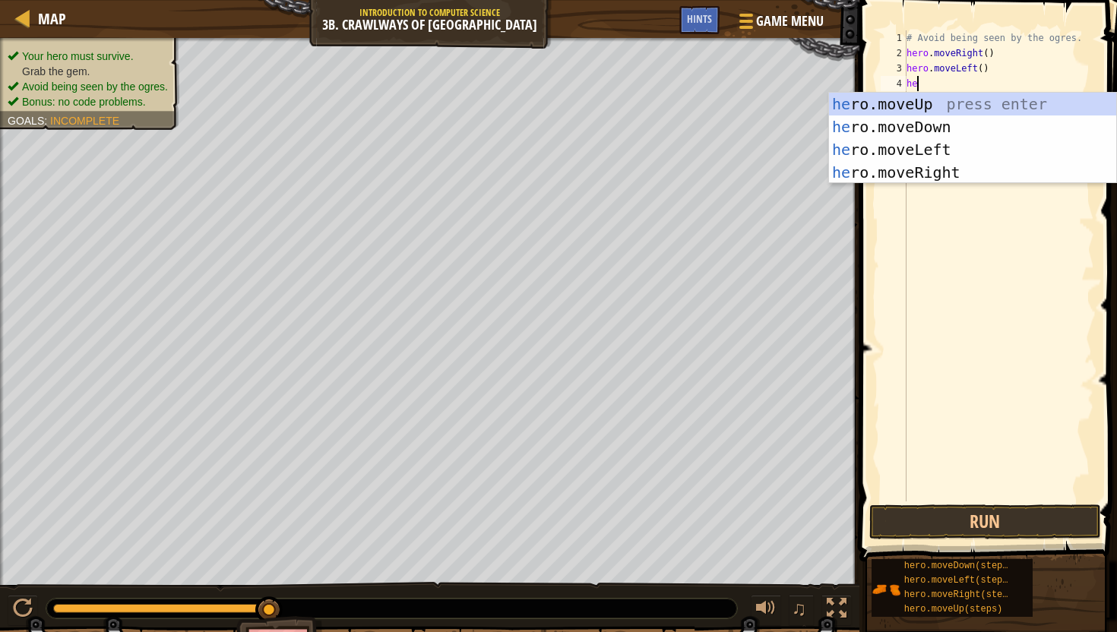
type textarea "h"
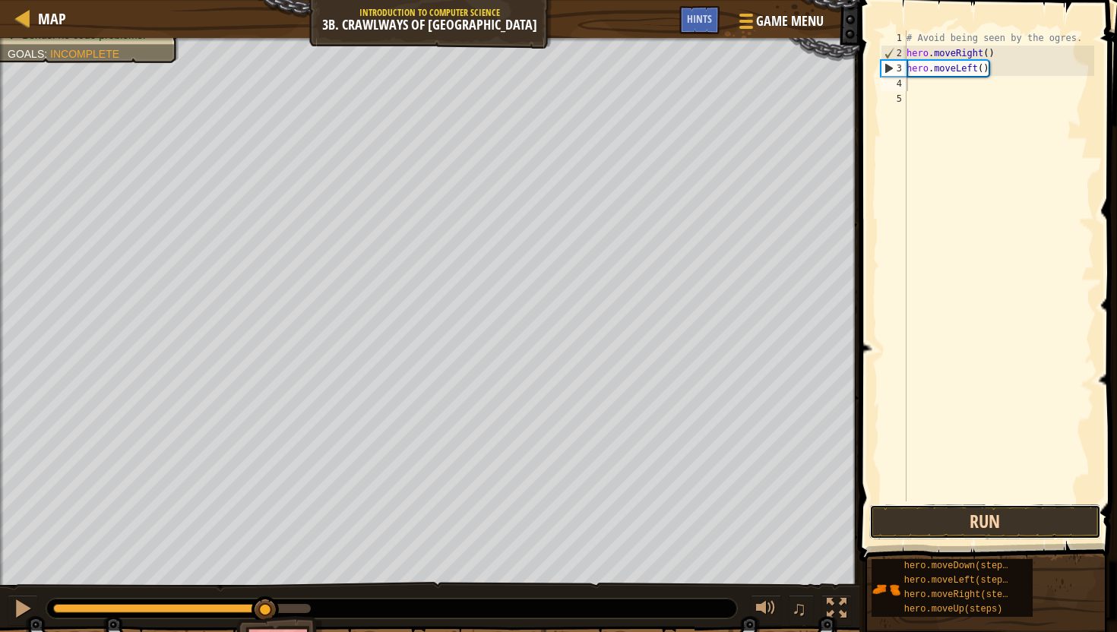
click at [912, 526] on button "Run" at bounding box center [985, 521] width 232 height 35
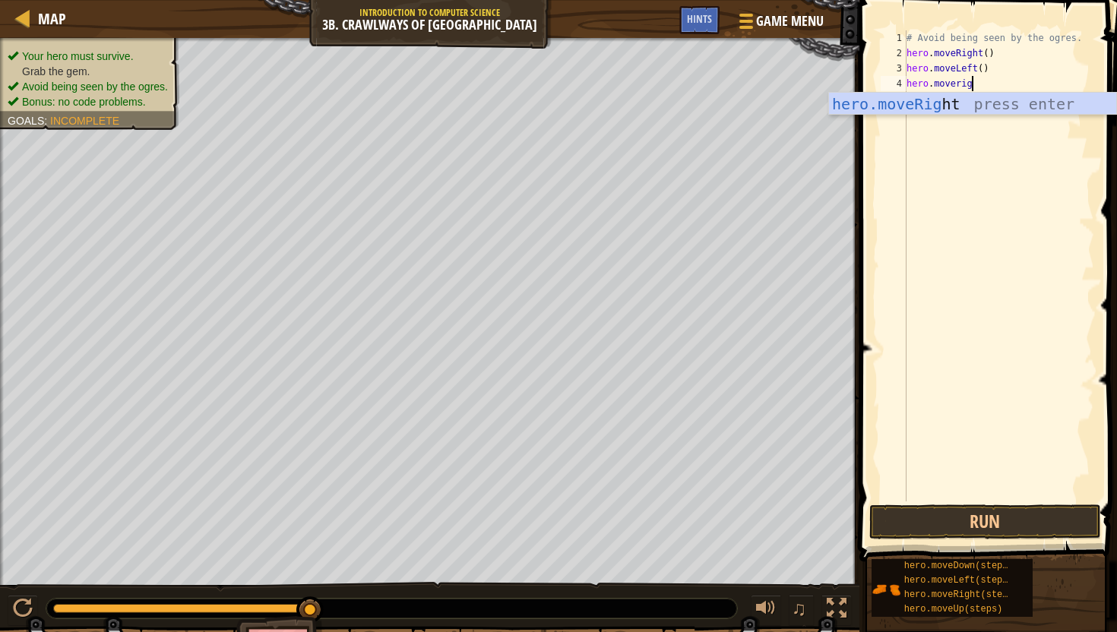
type textarea "hero.moveright"
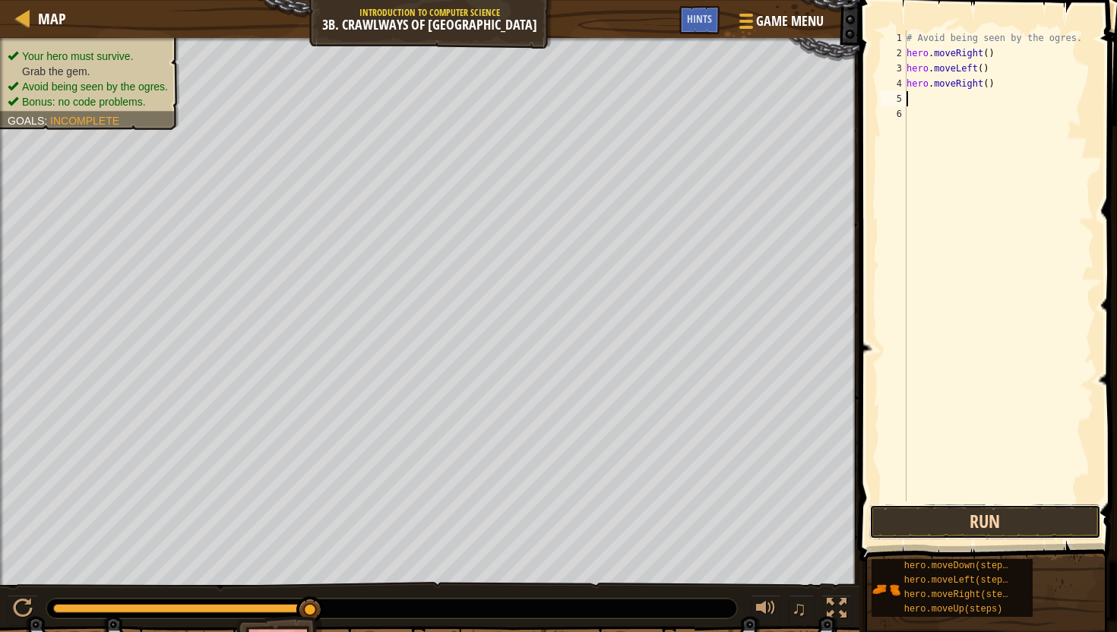
click at [978, 510] on button "Run" at bounding box center [985, 521] width 232 height 35
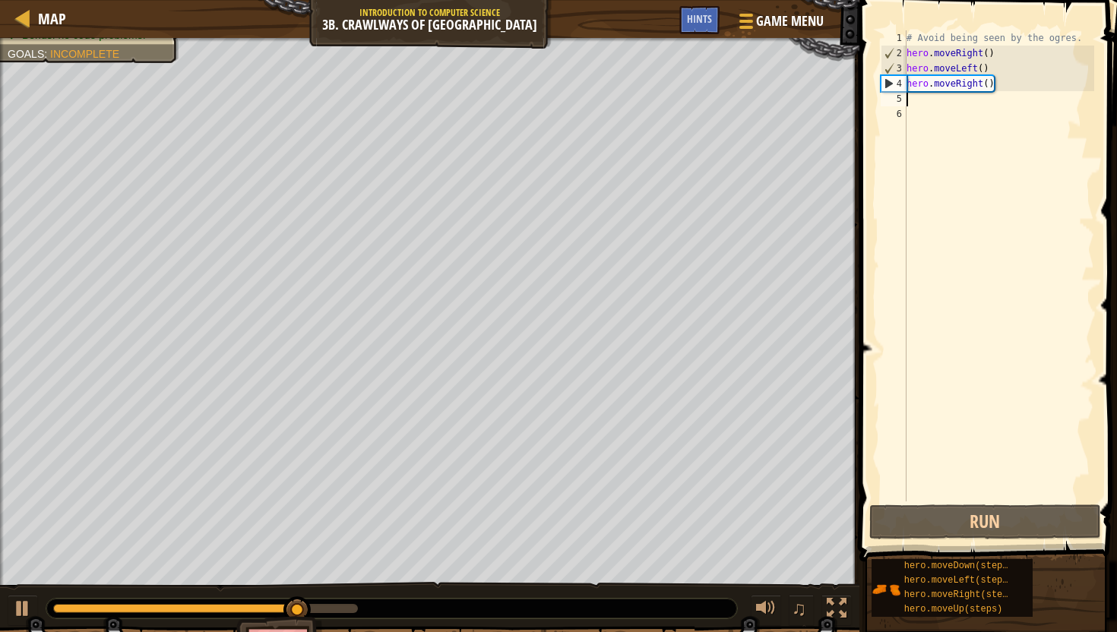
click at [988, 85] on div "# Avoid being seen by the ogres. hero . moveRight ( ) hero . moveLeft ( ) hero …" at bounding box center [998, 280] width 191 height 501
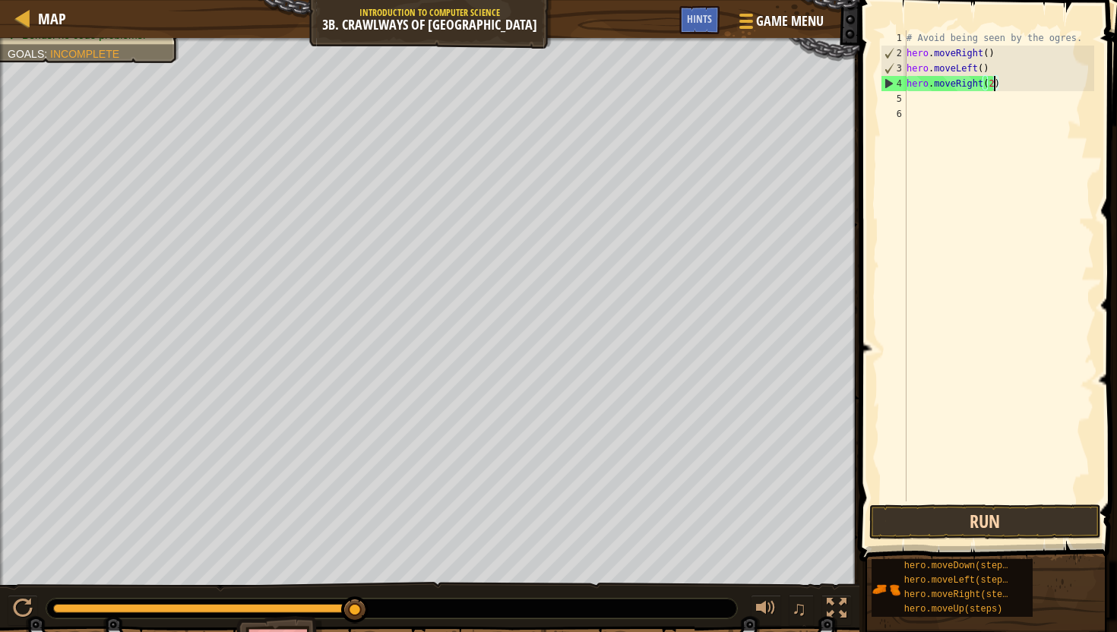
type textarea "hero.moveRight(2)"
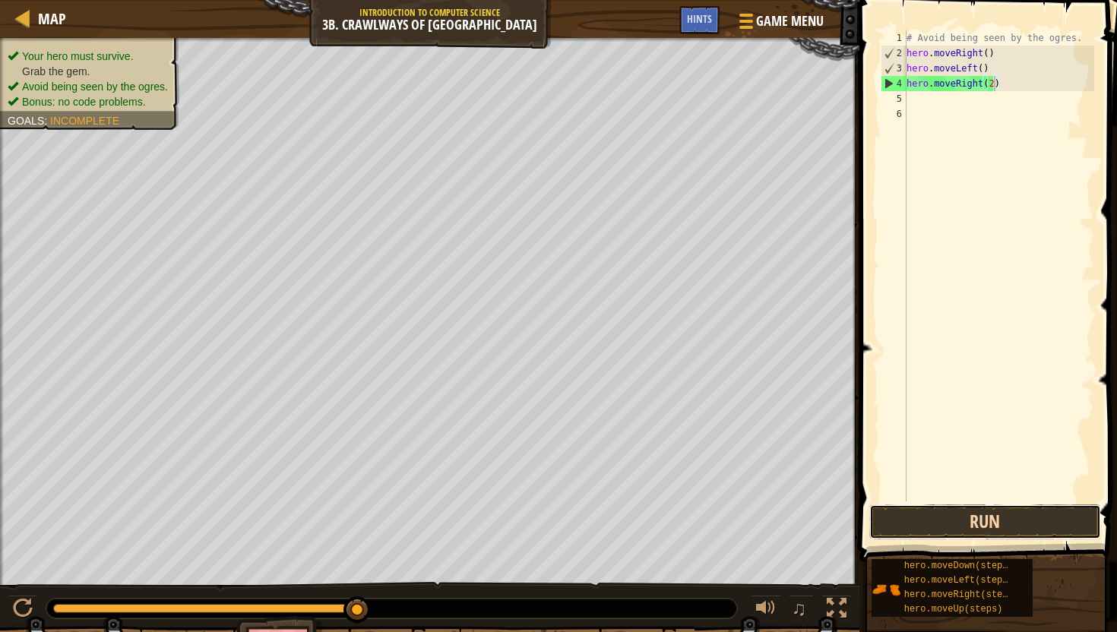
click at [930, 521] on button "Run" at bounding box center [985, 521] width 232 height 35
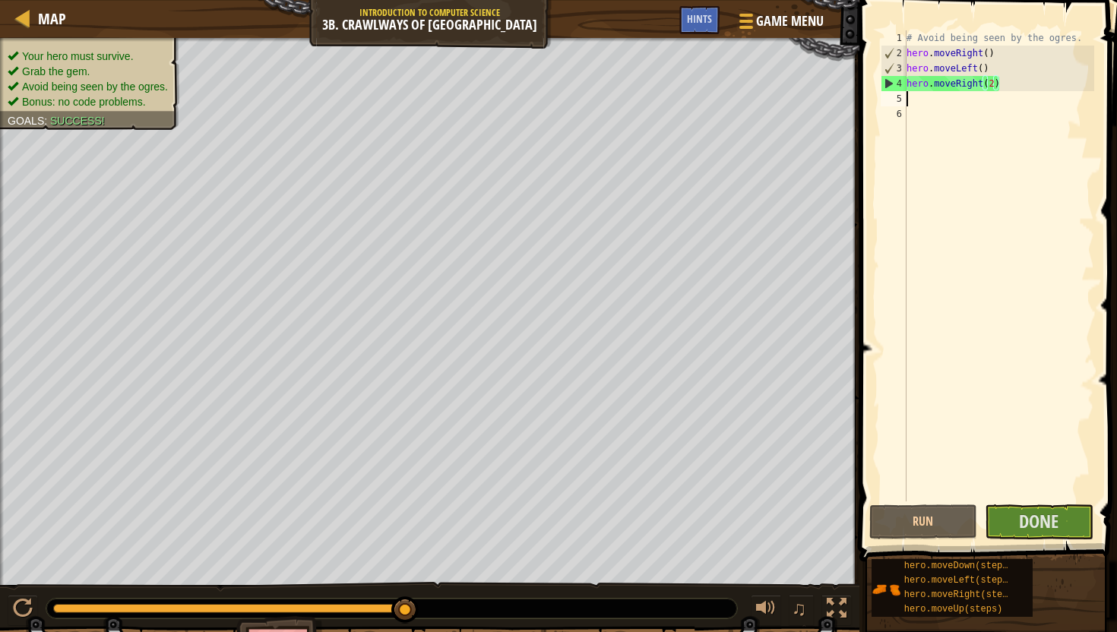
click at [971, 106] on div "# Avoid being seen by the ogres. hero . moveRight ( ) hero . moveLeft ( ) hero …" at bounding box center [998, 280] width 191 height 501
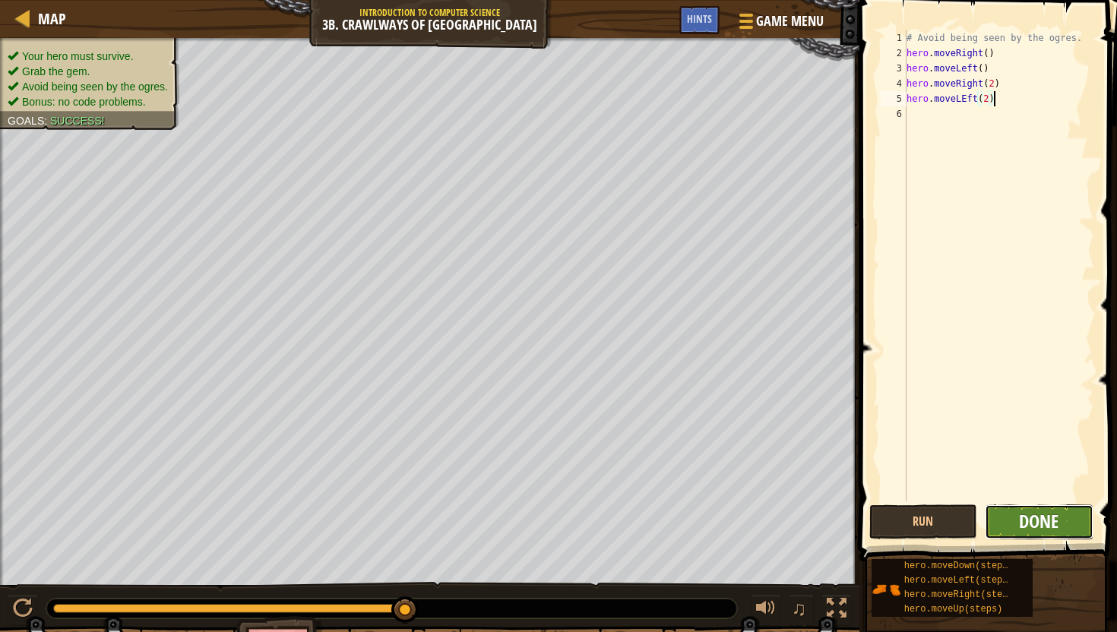
click at [1021, 522] on span "Done" at bounding box center [1038, 521] width 39 height 24
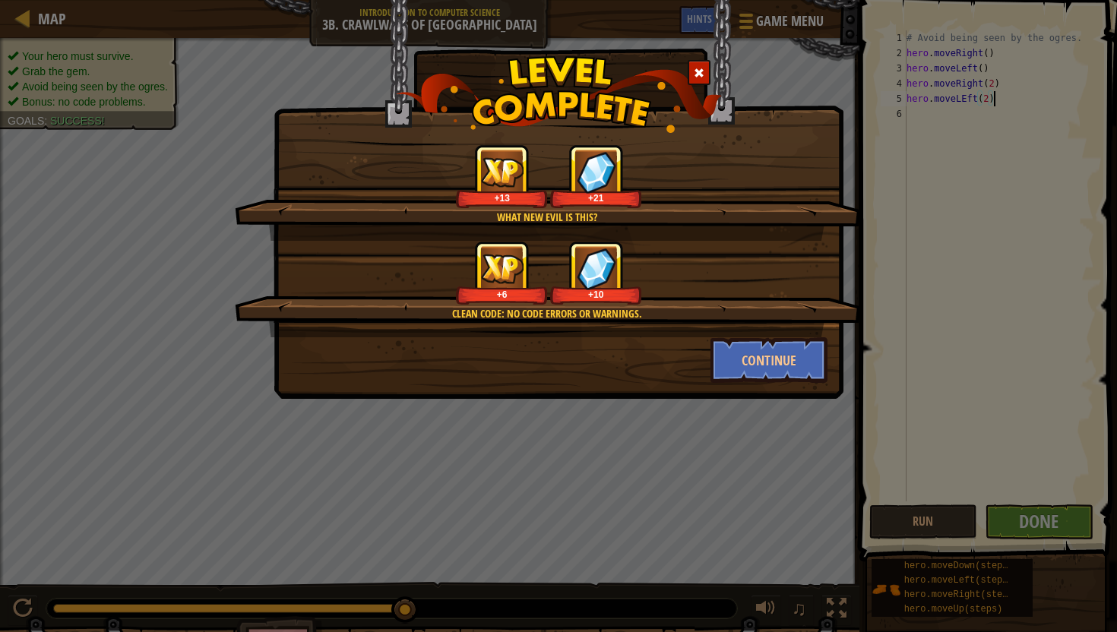
click at [697, 68] on span at bounding box center [698, 73] width 11 height 11
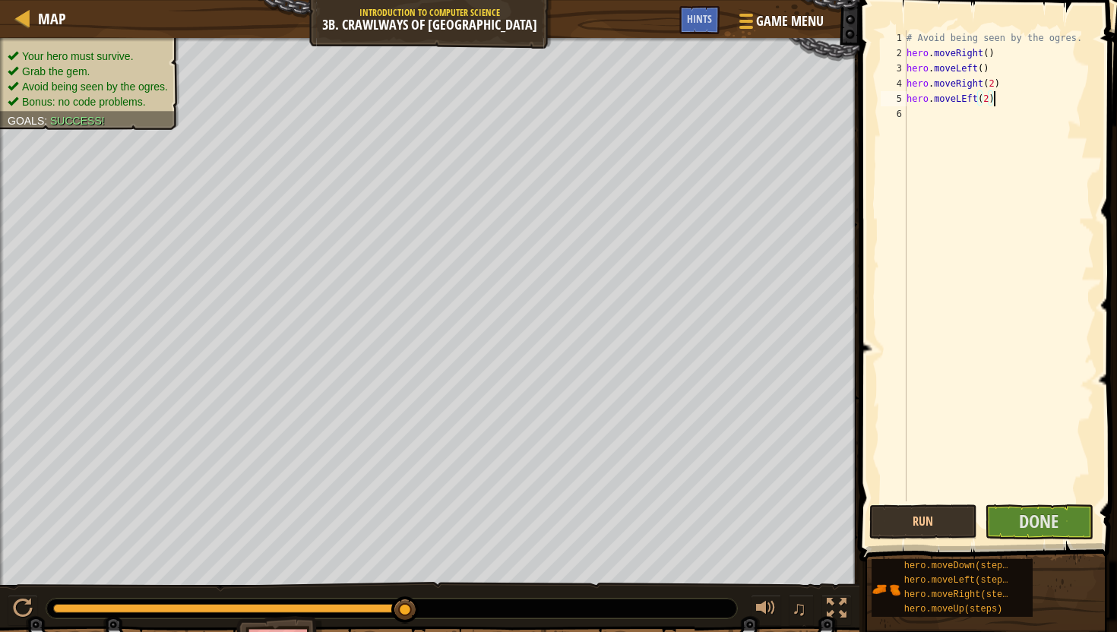
click at [967, 99] on div "# Avoid being seen by the ogres. hero . moveRight ( ) hero . moveLeft ( ) hero …" at bounding box center [998, 280] width 191 height 501
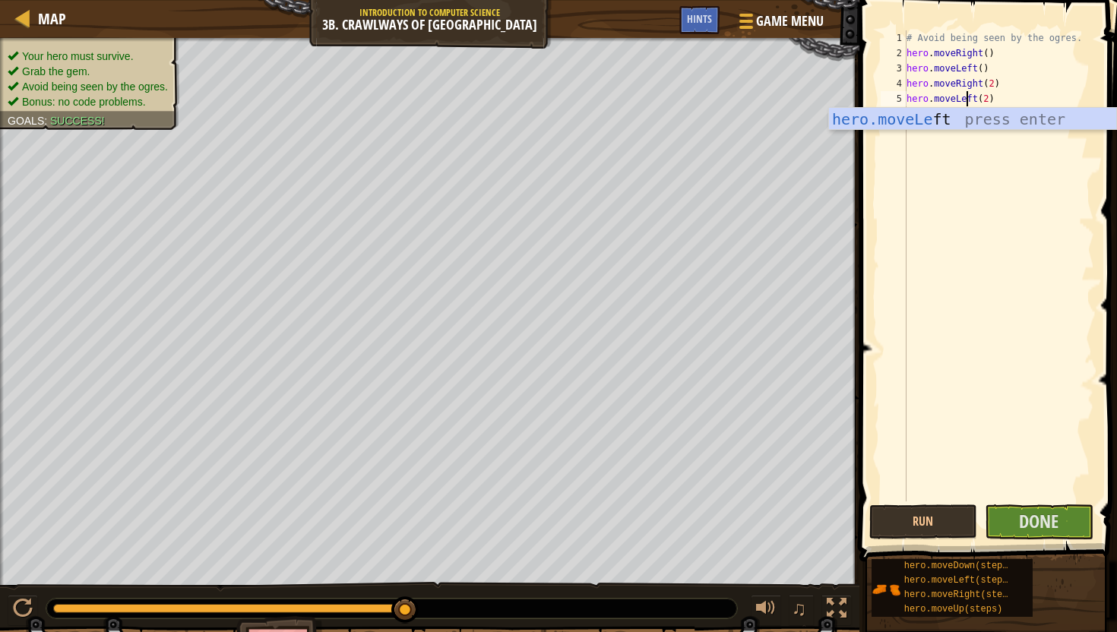
scroll to position [7, 5]
click at [937, 518] on button "Run" at bounding box center [923, 521] width 109 height 35
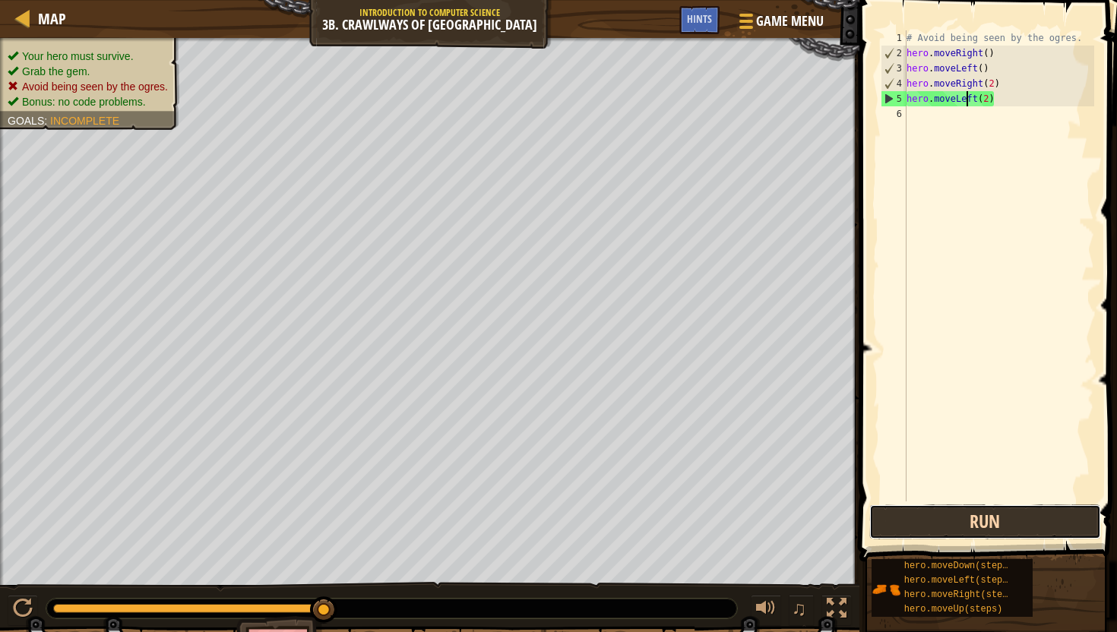
click at [937, 519] on button "Run" at bounding box center [985, 521] width 232 height 35
click at [962, 514] on button "Run" at bounding box center [985, 521] width 232 height 35
click at [997, 84] on div "# Avoid being seen by the ogres. hero . moveRight ( ) hero . moveLeft ( ) hero …" at bounding box center [998, 280] width 191 height 501
type textarea "hero.moveRight(2)"
click at [1006, 83] on div "# Avoid being seen by the ogres. hero . moveRight ( ) hero . moveLeft ( ) hero …" at bounding box center [998, 280] width 191 height 501
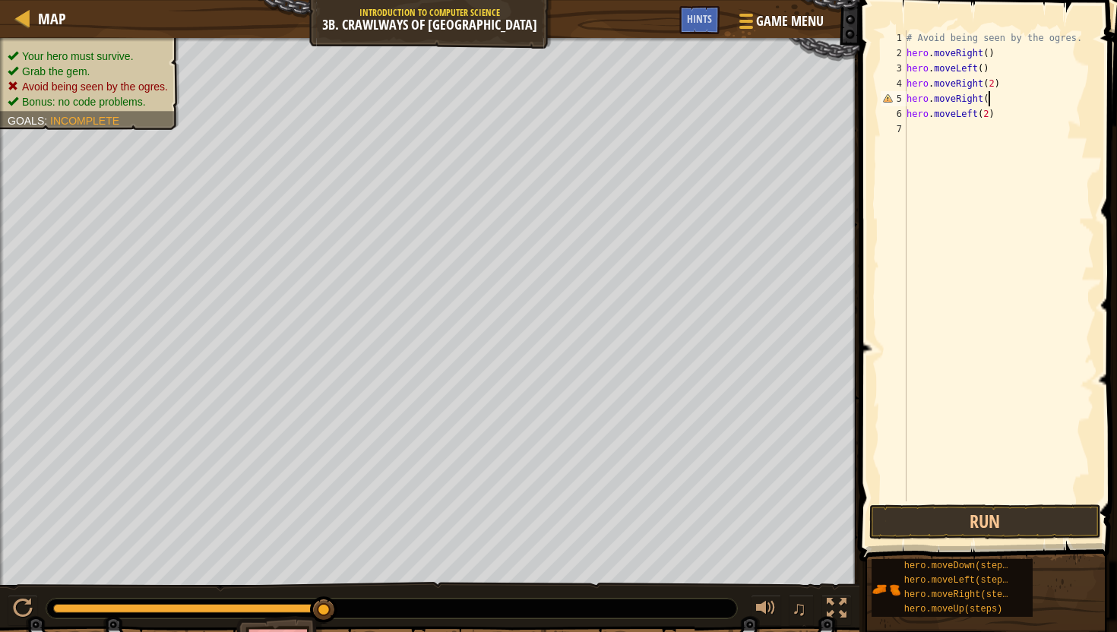
scroll to position [7, 6]
click at [968, 517] on button "Run" at bounding box center [985, 521] width 232 height 35
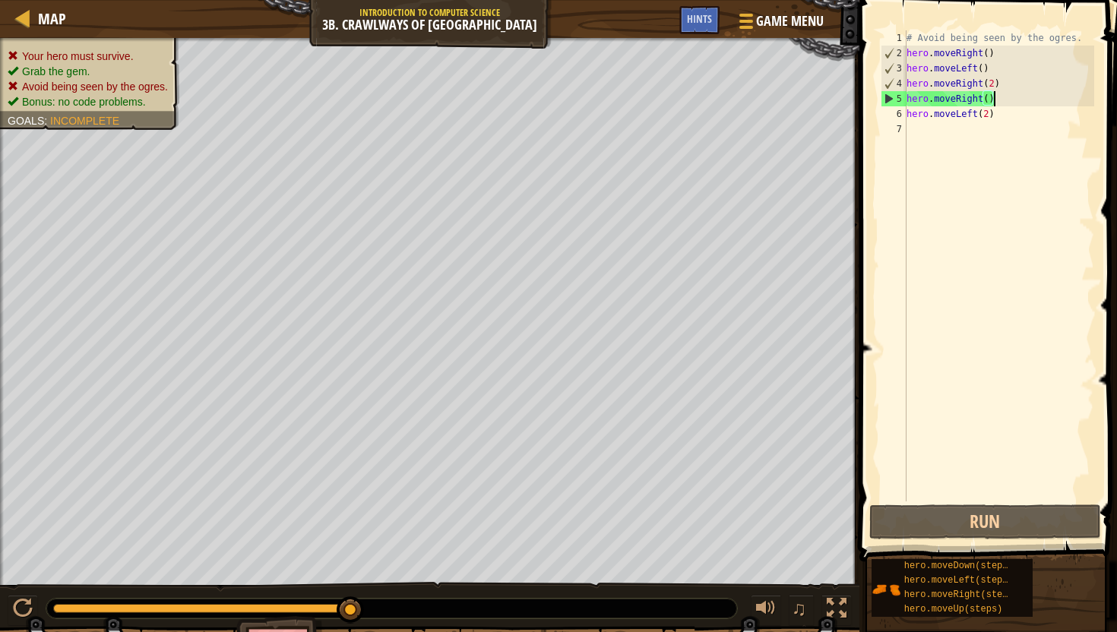
click at [1015, 100] on div "# Avoid being seen by the ogres. hero . moveRight ( ) hero . moveLeft ( ) hero …" at bounding box center [998, 280] width 191 height 501
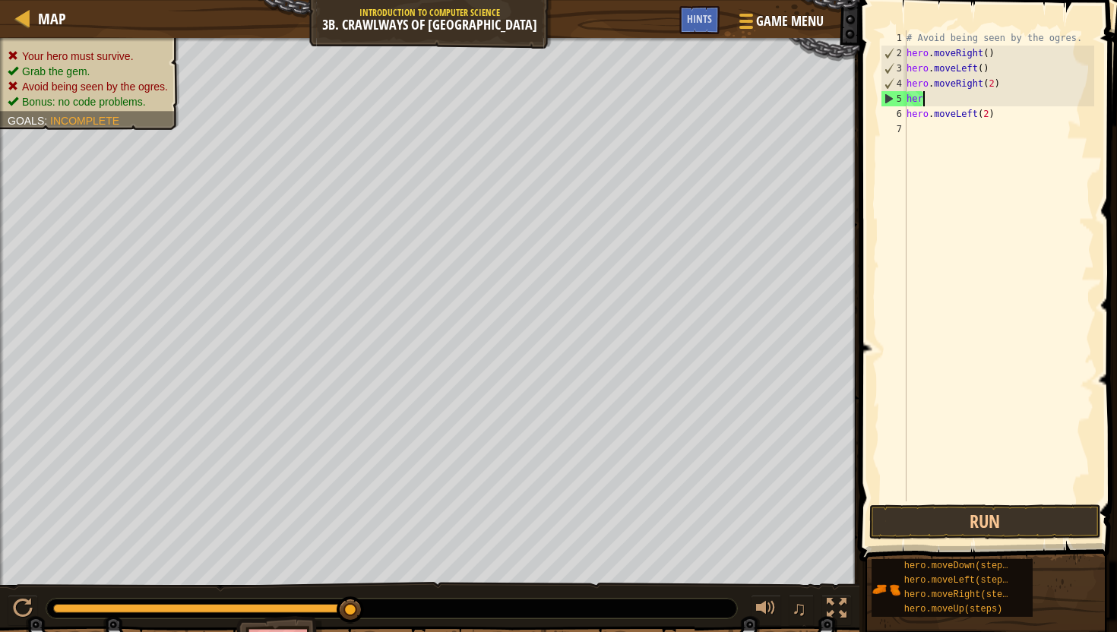
scroll to position [7, 0]
type textarea "h"
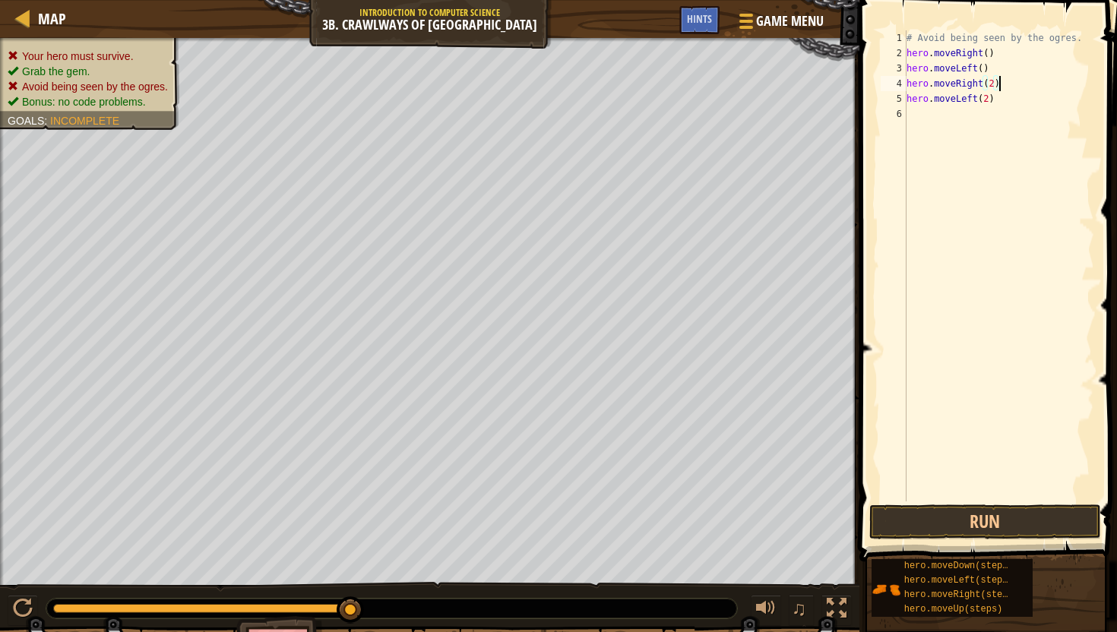
click at [962, 103] on div "# Avoid being seen by the ogres. hero . moveRight ( ) hero . moveLeft ( ) hero …" at bounding box center [998, 280] width 191 height 501
click at [973, 102] on div "# Avoid being seen by the ogres. hero . moveRight ( ) hero . moveLeft ( ) hero …" at bounding box center [998, 280] width 191 height 501
click at [988, 99] on div "# Avoid being seen by the ogres. hero . moveRight ( ) hero . moveLeft ( ) hero …" at bounding box center [998, 280] width 191 height 501
type textarea "hero.moveLeft()"
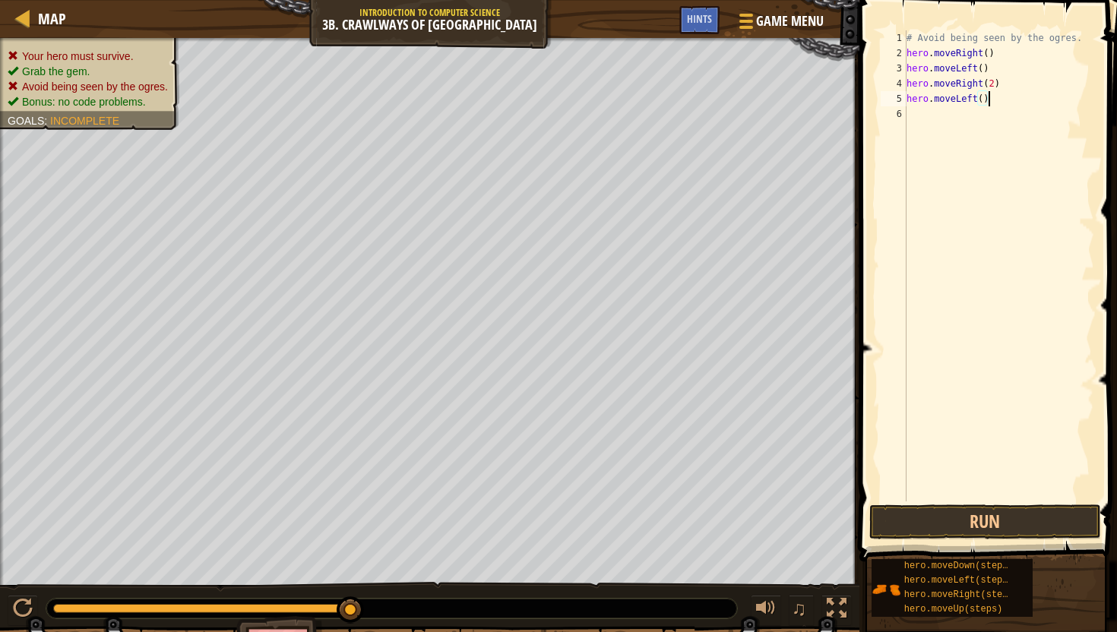
click at [992, 125] on div "# Avoid being seen by the ogres. hero . moveRight ( ) hero . moveLeft ( ) hero …" at bounding box center [998, 280] width 191 height 501
type textarea "hero.moveLeft()"
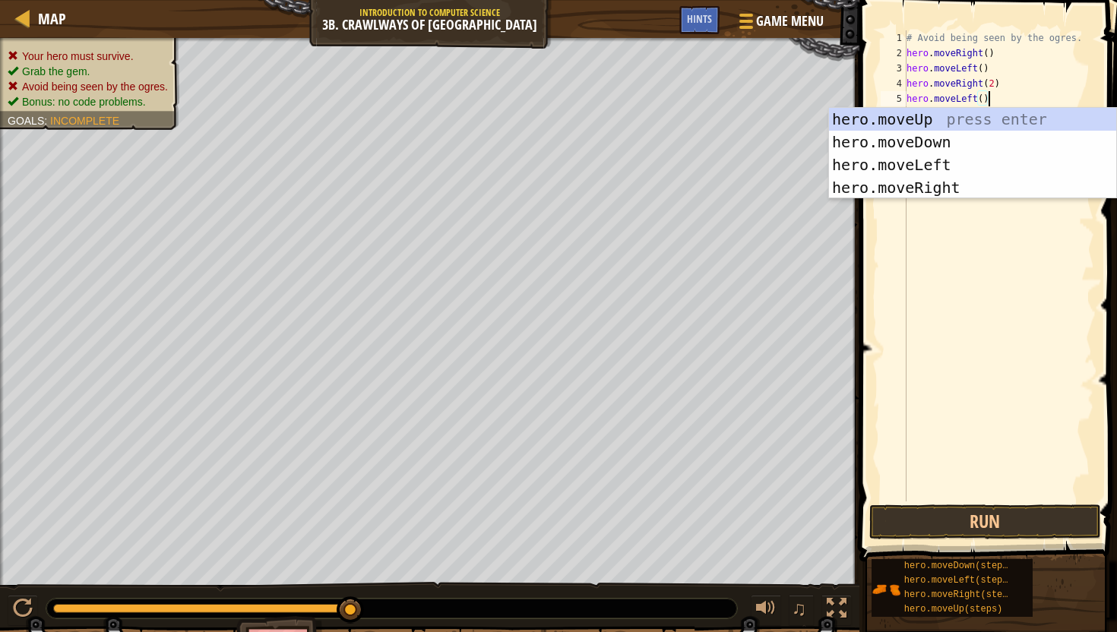
click at [976, 314] on div "# Avoid being seen by the ogres. hero . moveRight ( ) hero . moveLeft ( ) hero …" at bounding box center [998, 280] width 191 height 501
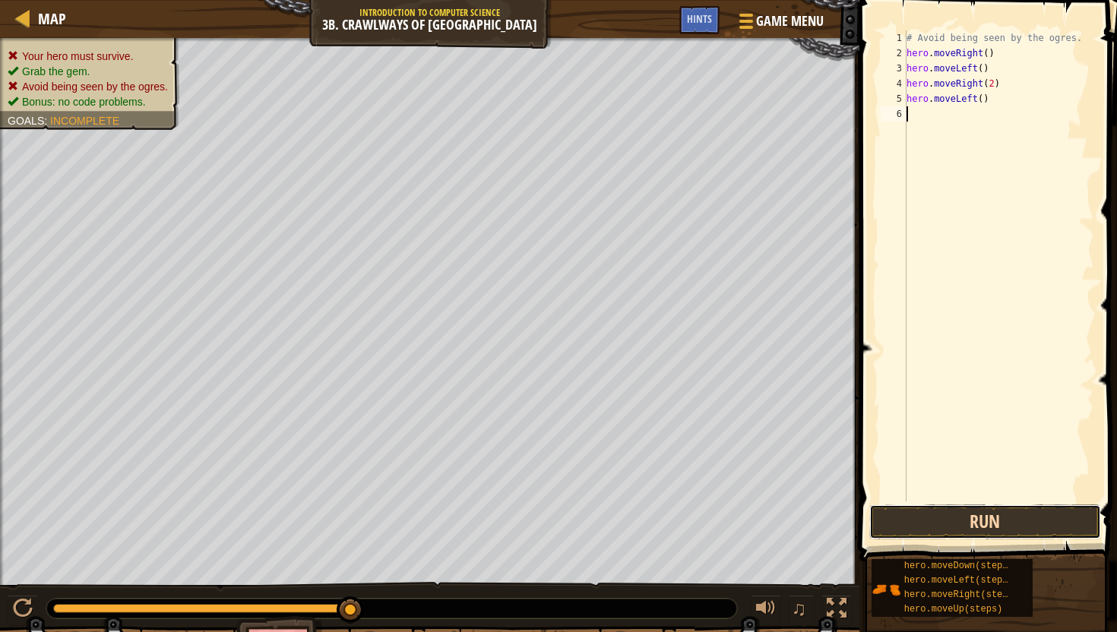
click at [931, 520] on button "Run" at bounding box center [985, 521] width 232 height 35
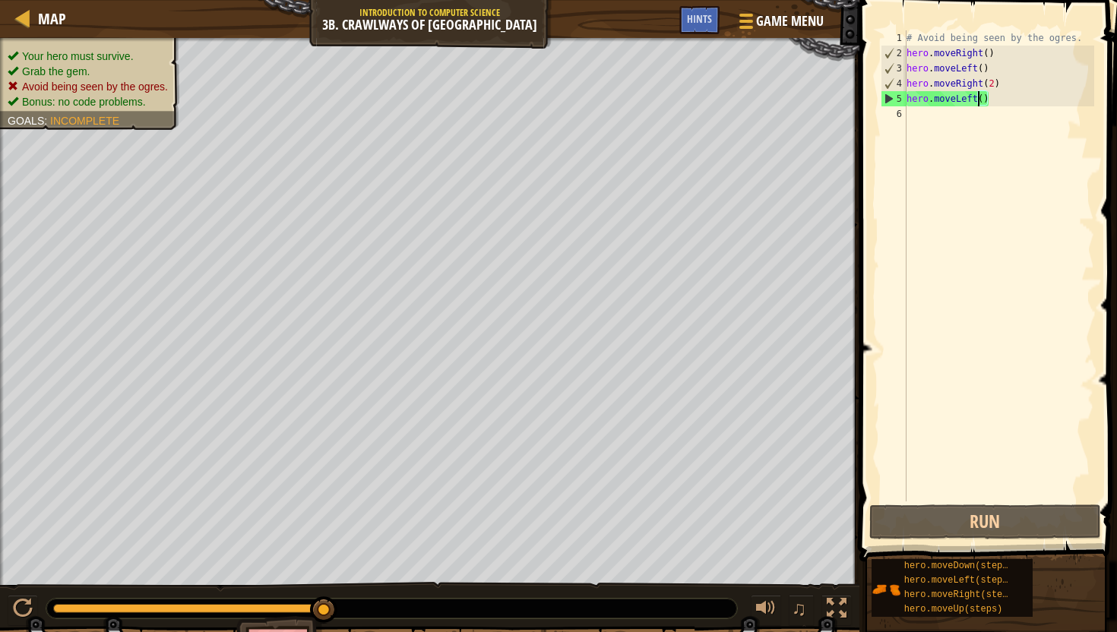
click at [977, 102] on div "# Avoid being seen by the ogres. hero . moveRight ( ) hero . moveLeft ( ) hero …" at bounding box center [998, 280] width 191 height 501
type textarea "hero.moveLeft()"
drag, startPoint x: 994, startPoint y: 103, endPoint x: 905, endPoint y: 104, distance: 88.1
click at [905, 104] on div "hero.moveLeft() 1 2 3 4 5 6 # Avoid being seen by the ogres. hero . moveRight (…" at bounding box center [985, 265] width 216 height 471
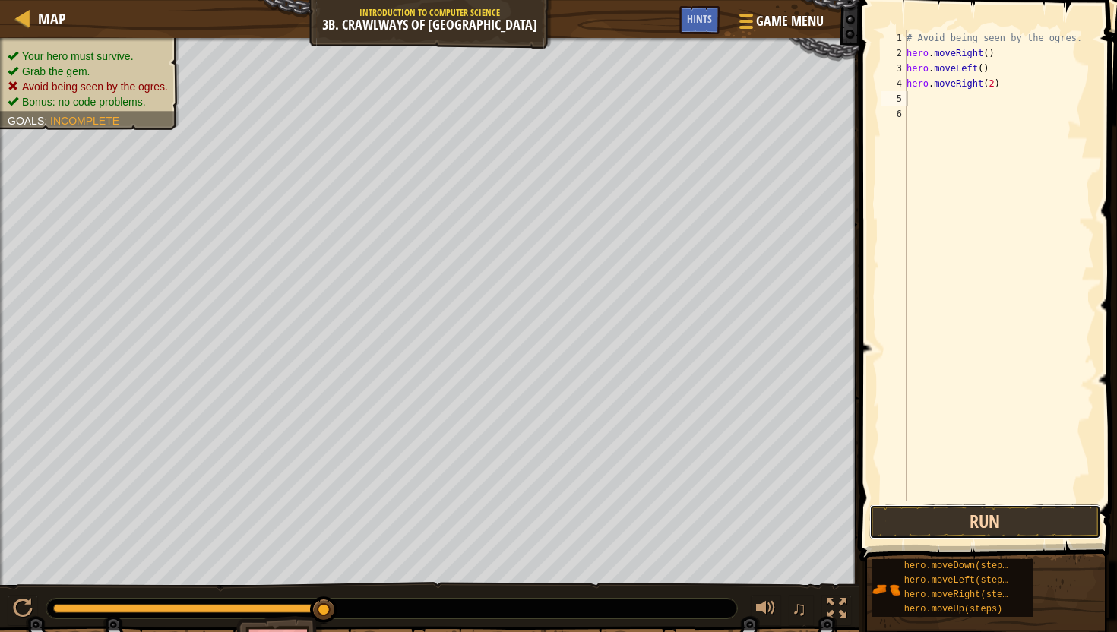
click at [959, 526] on button "Run" at bounding box center [985, 521] width 232 height 35
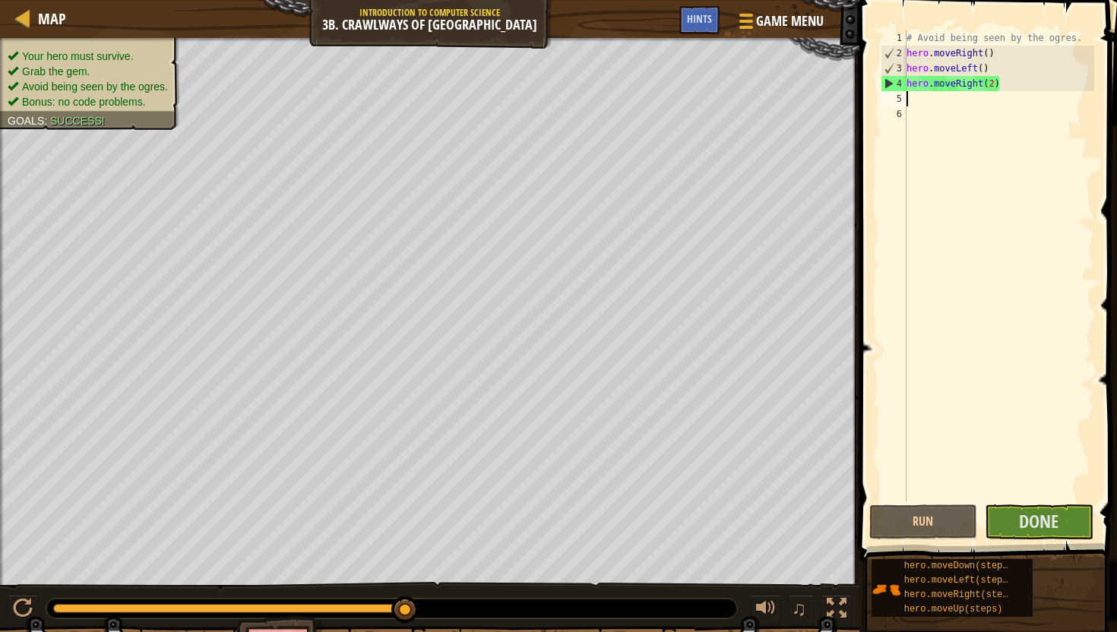
click at [969, 102] on div "# Avoid being seen by the ogres. hero . moveRight ( ) hero . moveLeft ( ) hero …" at bounding box center [998, 280] width 191 height 501
click at [1054, 520] on span "Done" at bounding box center [1038, 521] width 39 height 24
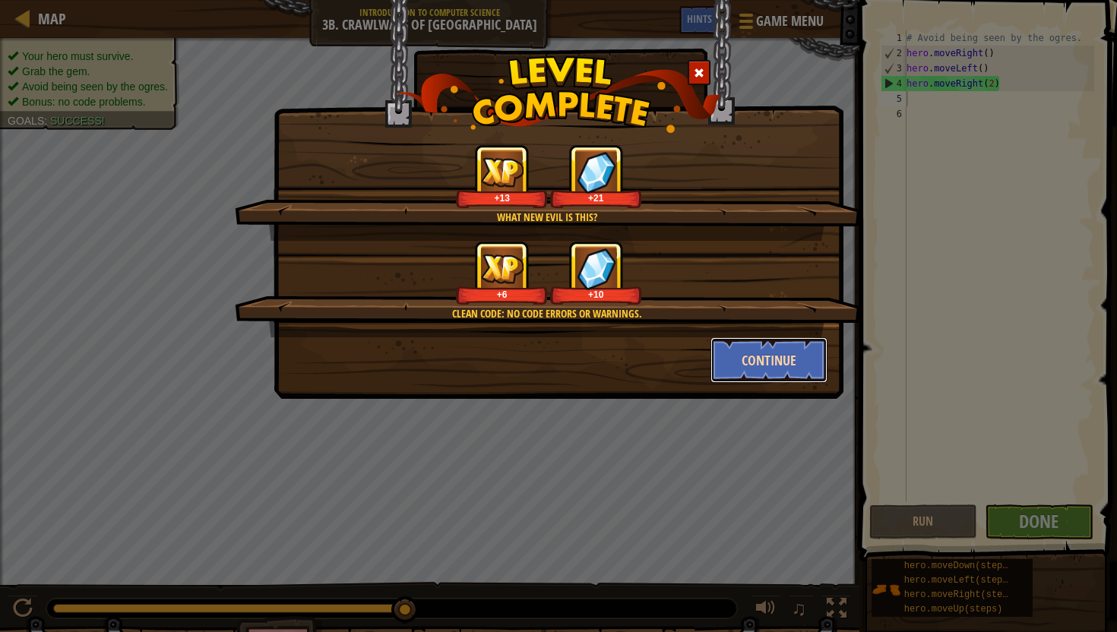
click at [776, 352] on button "Continue" at bounding box center [769, 360] width 118 height 46
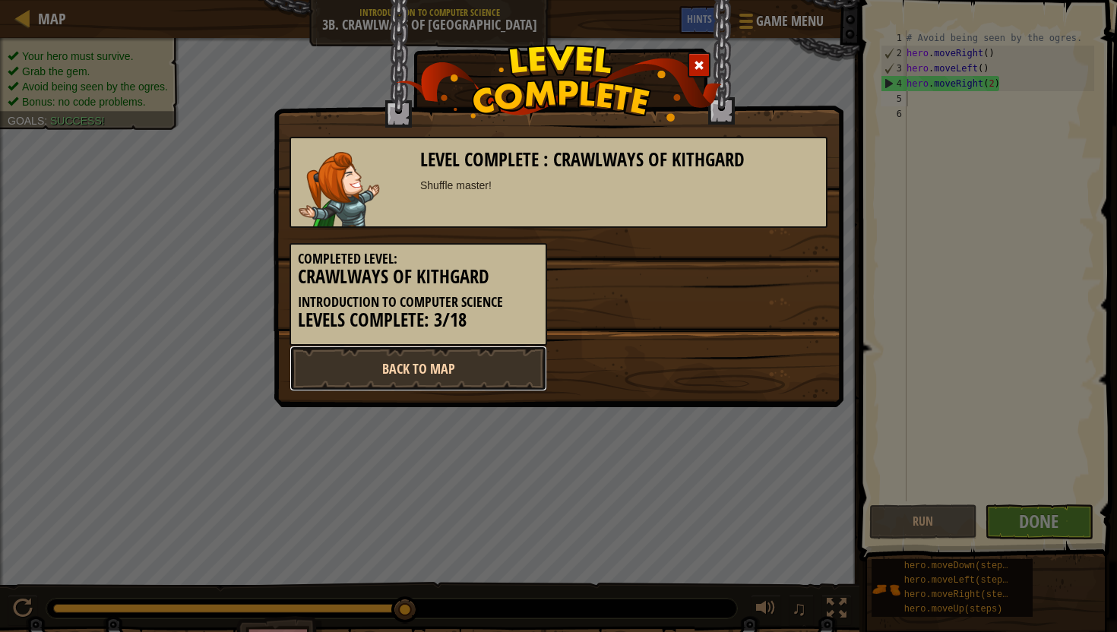
click at [503, 359] on link "Back to Map" at bounding box center [417, 369] width 257 height 46
